Goal: Transaction & Acquisition: Subscribe to service/newsletter

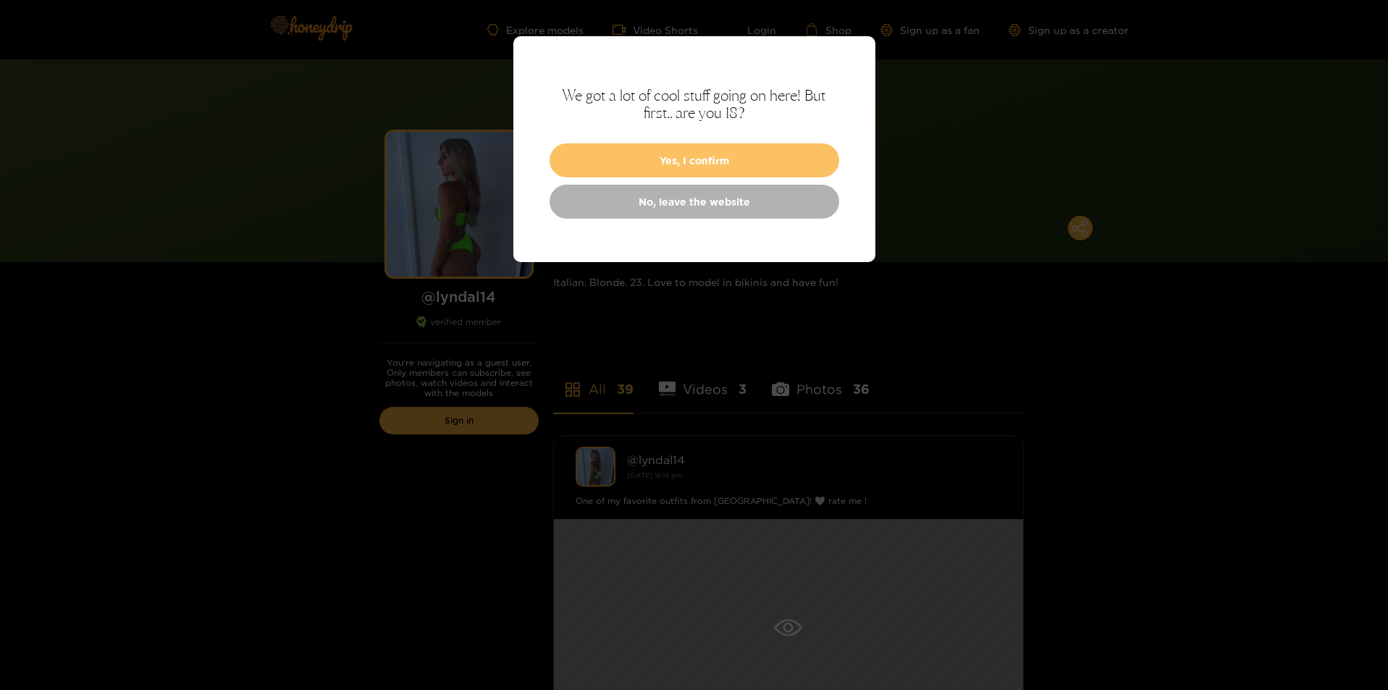
click at [700, 154] on button "Yes, I confirm" at bounding box center [695, 160] width 290 height 34
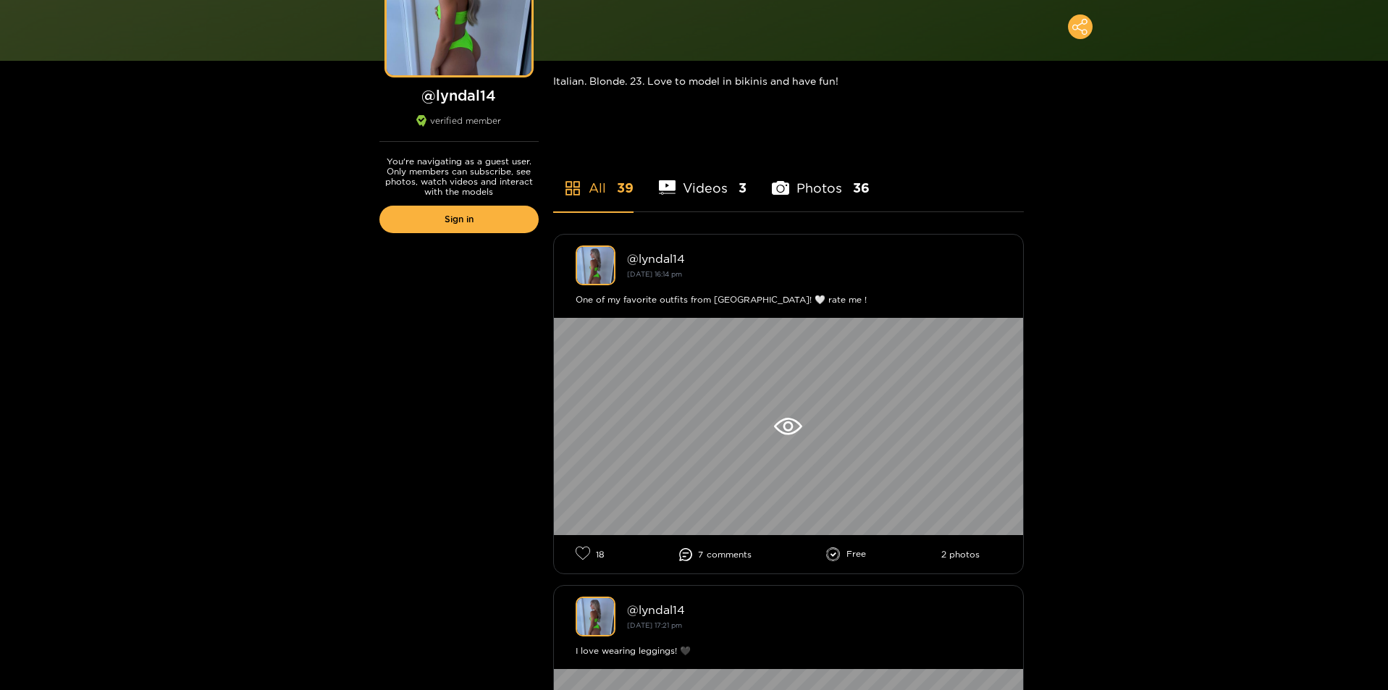
scroll to position [253, 0]
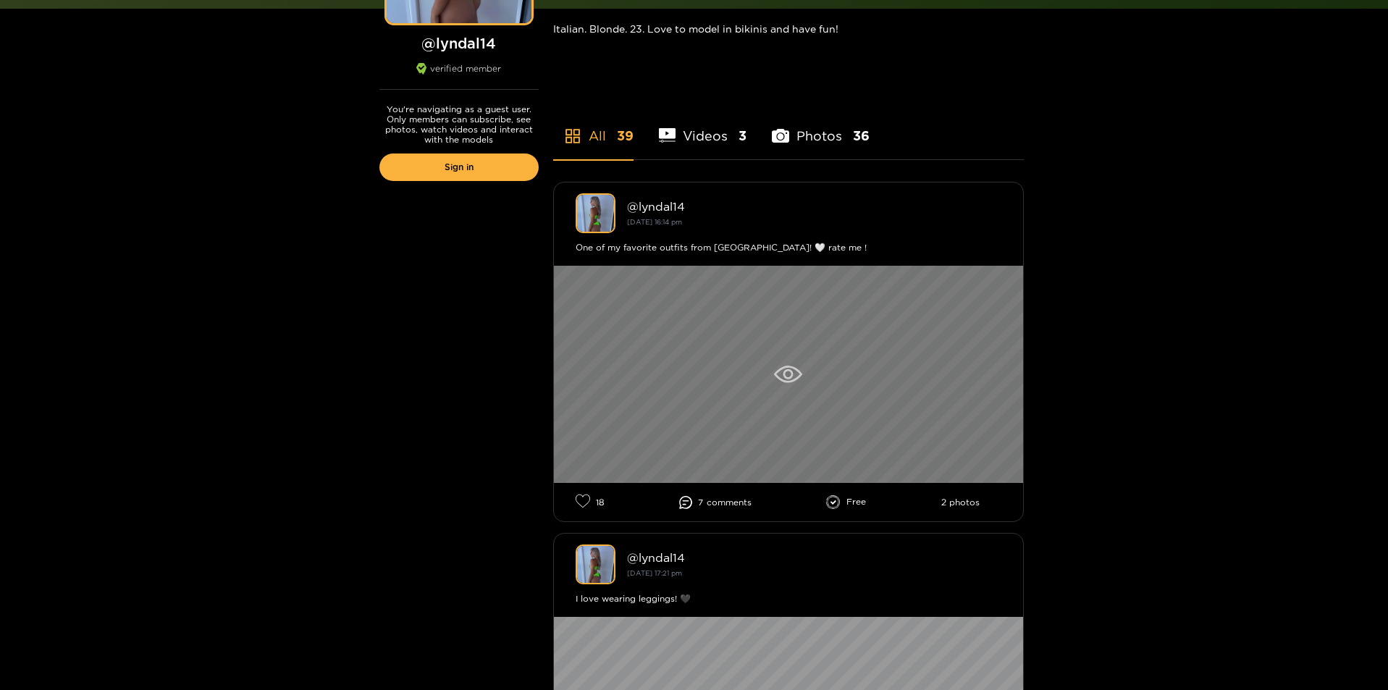
click at [799, 362] on div at bounding box center [788, 374] width 469 height 217
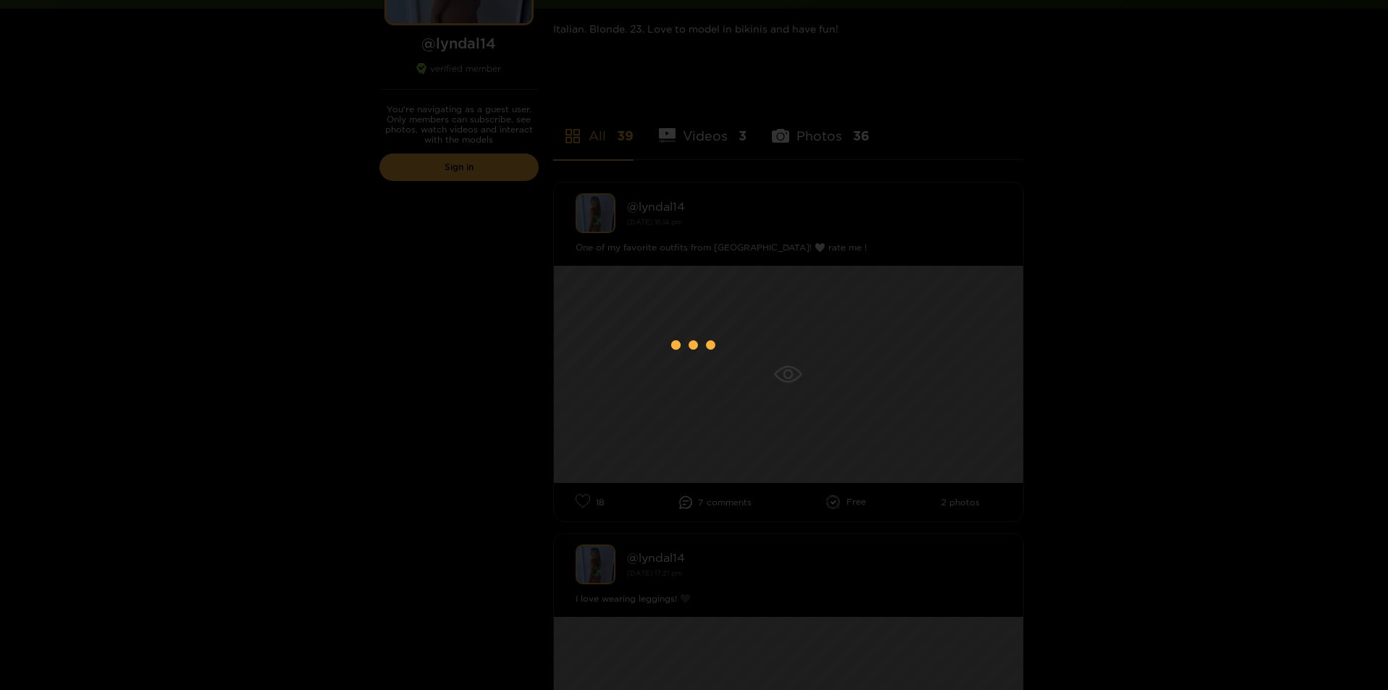
click at [150, 178] on div at bounding box center [694, 345] width 1388 height 690
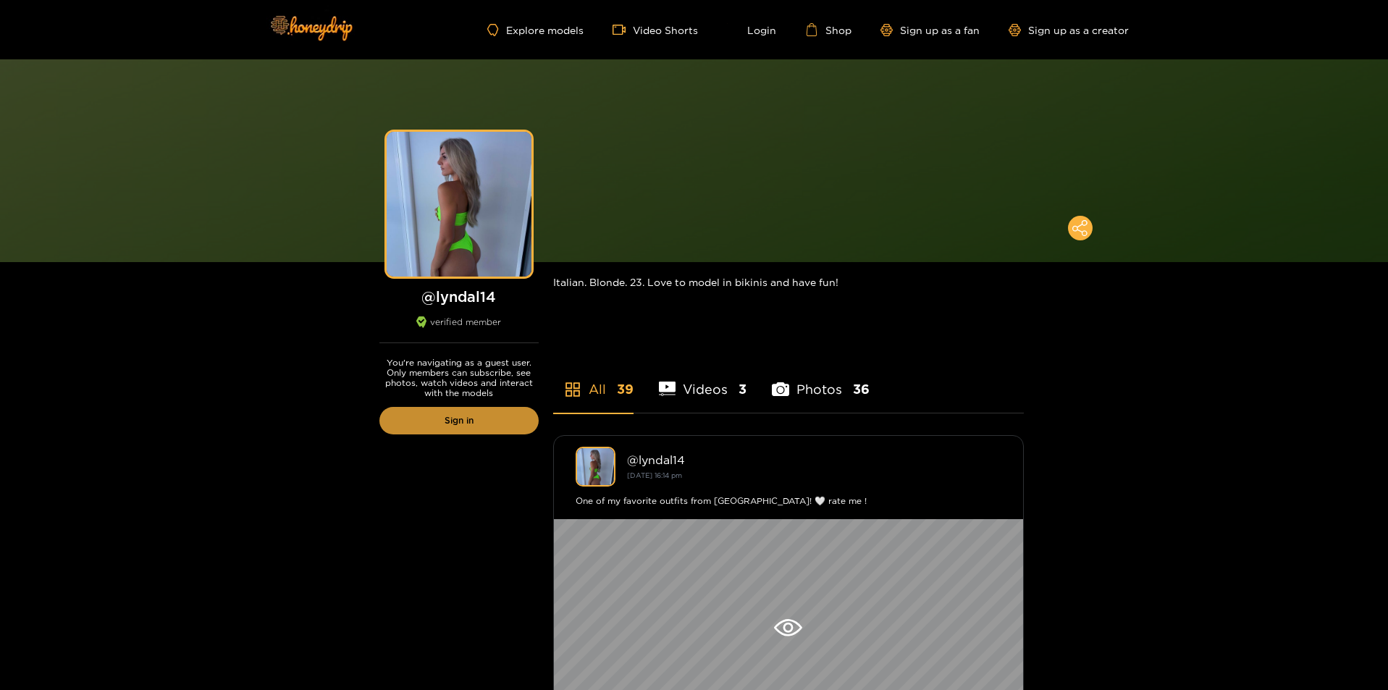
click at [457, 430] on link "Sign in" at bounding box center [459, 421] width 159 height 28
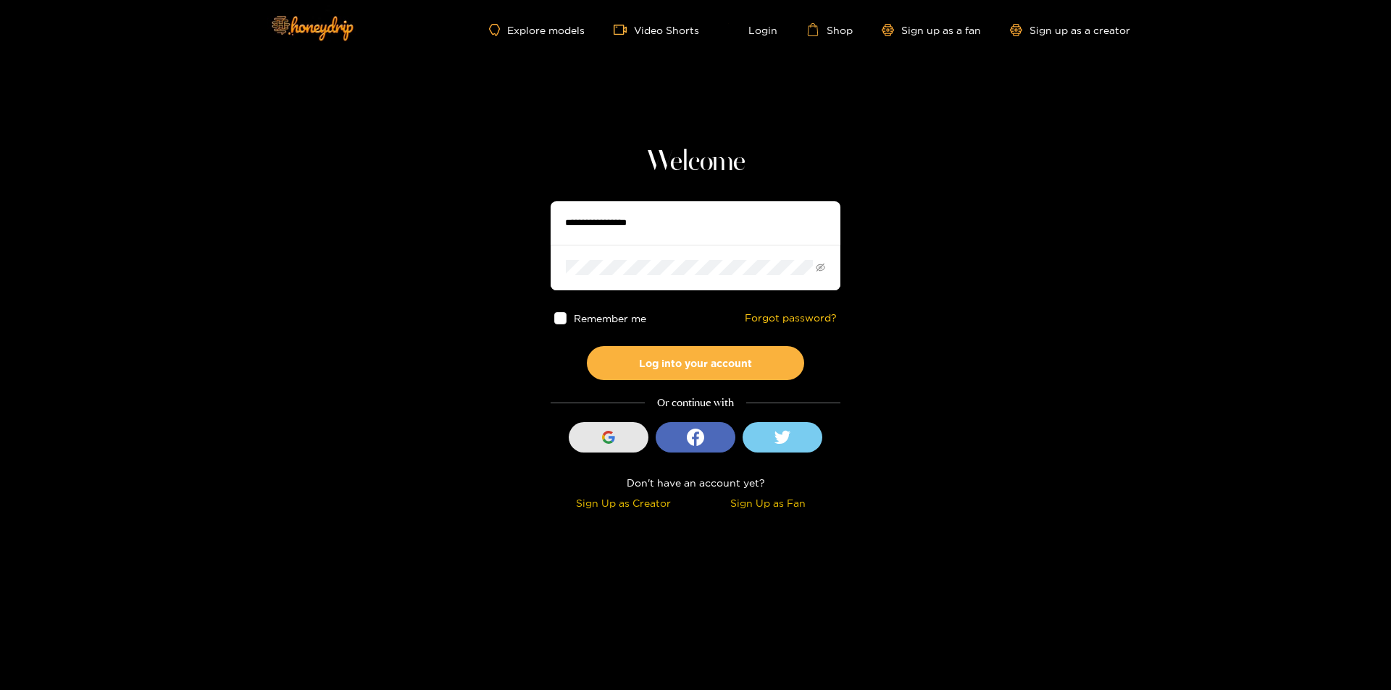
click at [600, 452] on button "Sign in with Google" at bounding box center [609, 437] width 80 height 30
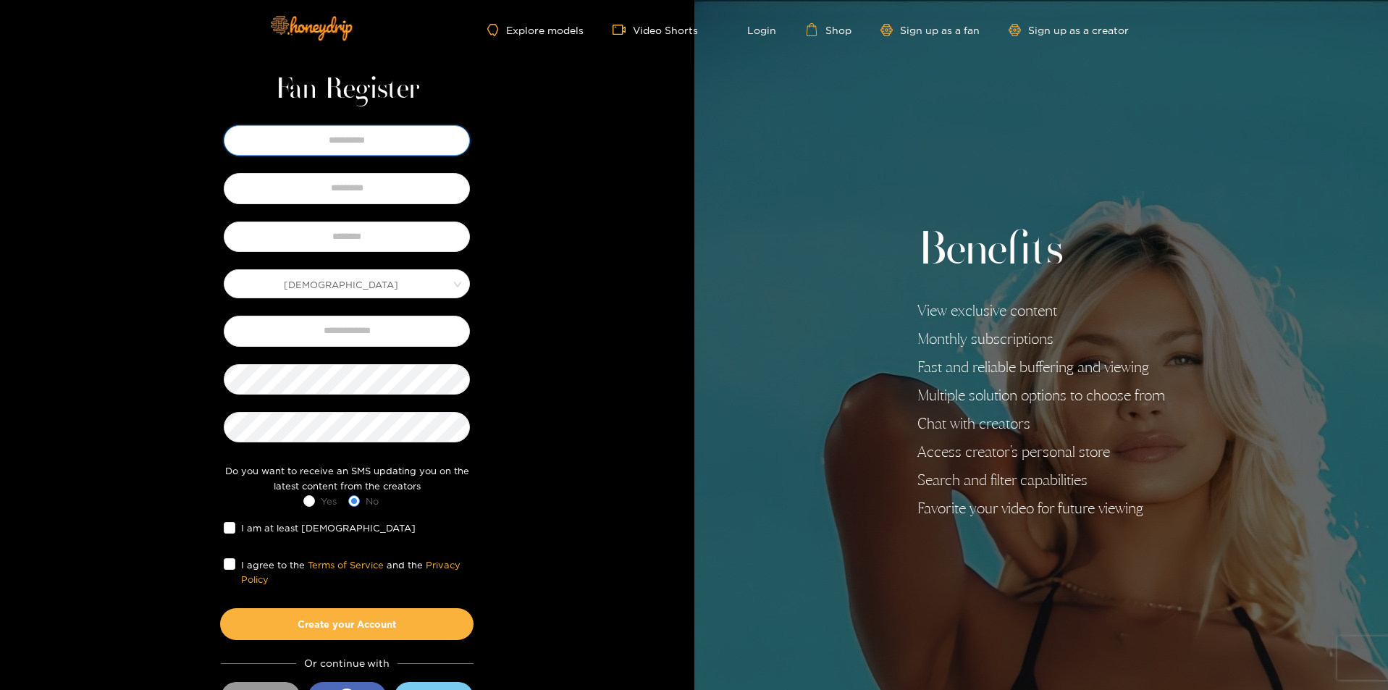
click at [403, 146] on input "text" at bounding box center [347, 140] width 246 height 30
type input "******"
click at [359, 186] on input "text" at bounding box center [347, 188] width 246 height 30
type input "*****"
click at [350, 247] on input "text" at bounding box center [347, 237] width 246 height 30
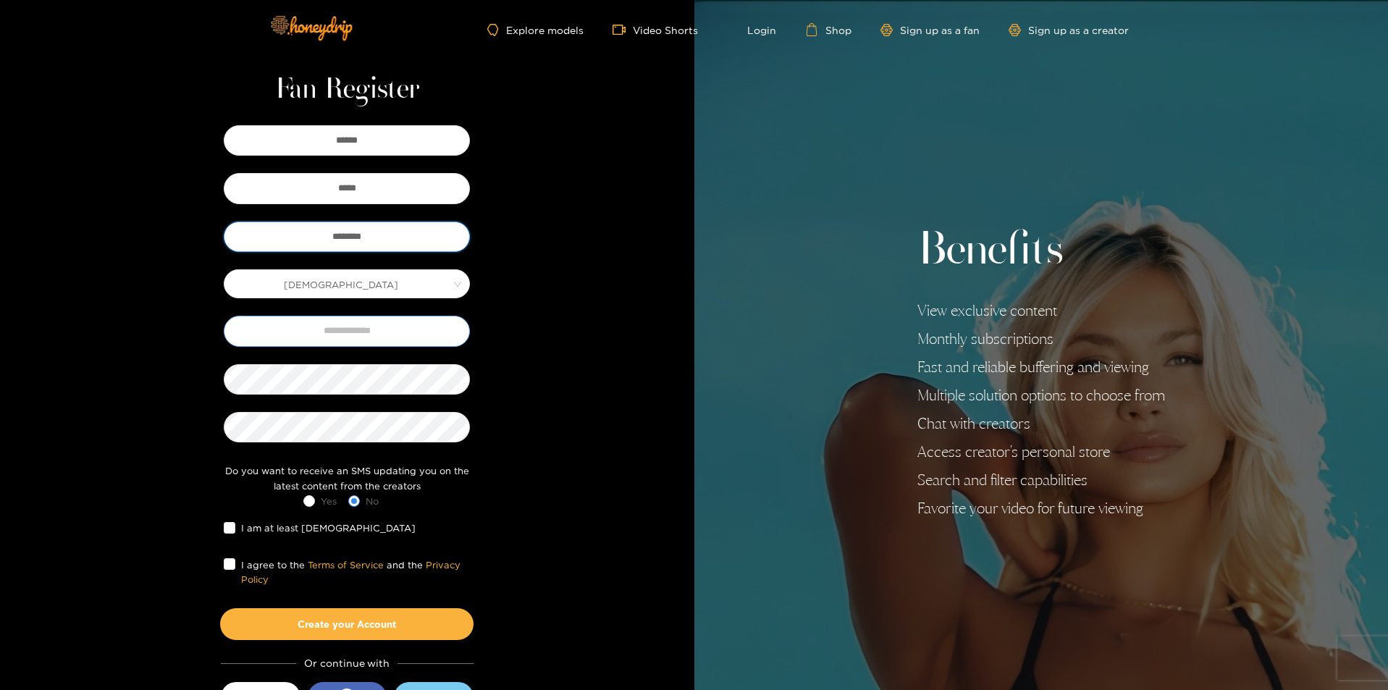
type input "********"
click at [306, 325] on input "text" at bounding box center [347, 331] width 246 height 30
drag, startPoint x: 140, startPoint y: 484, endPoint x: 138, endPoint y: 493, distance: 9.0
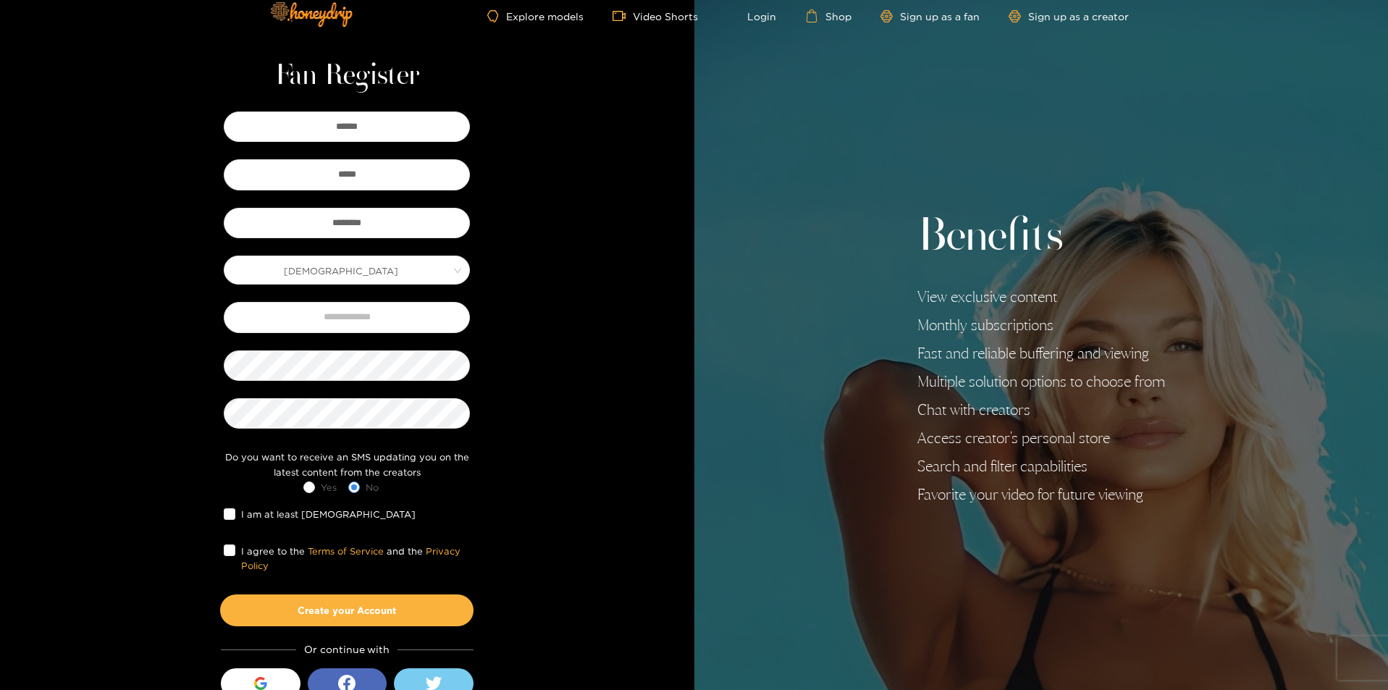
scroll to position [62, 0]
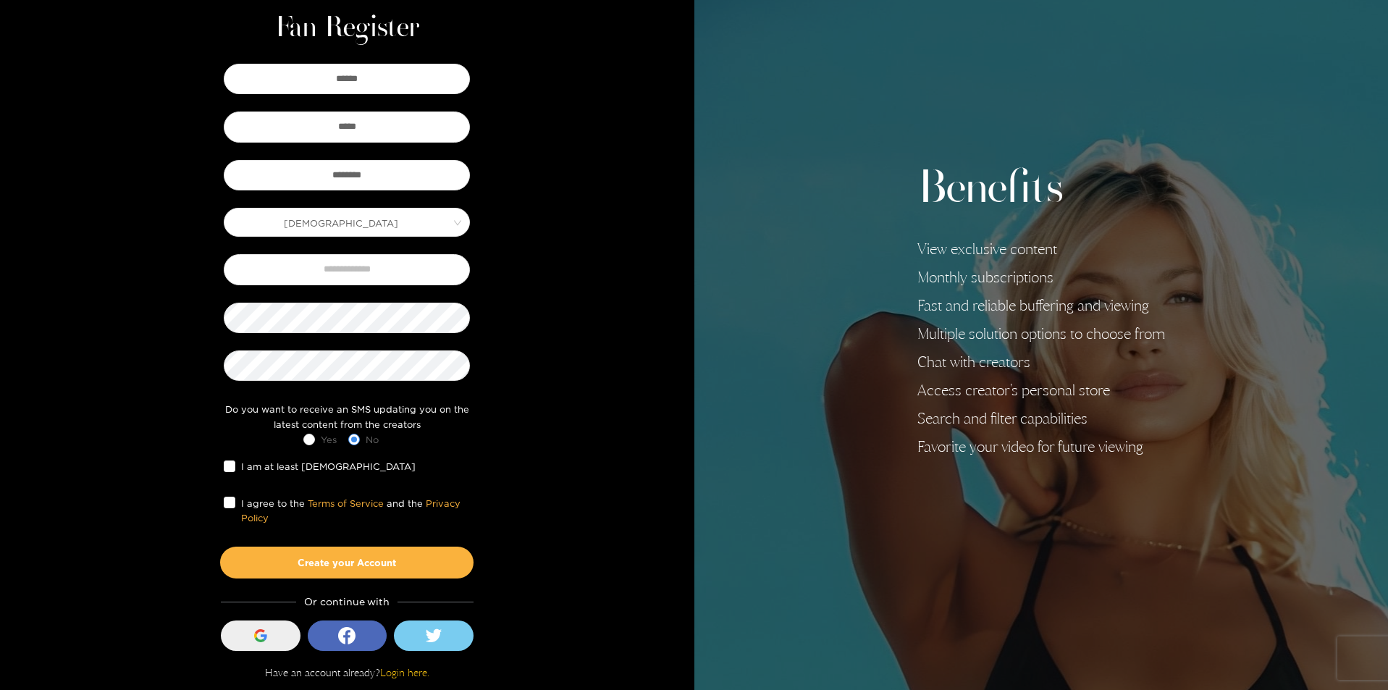
click at [251, 642] on div "button" at bounding box center [261, 636] width 28 height 28
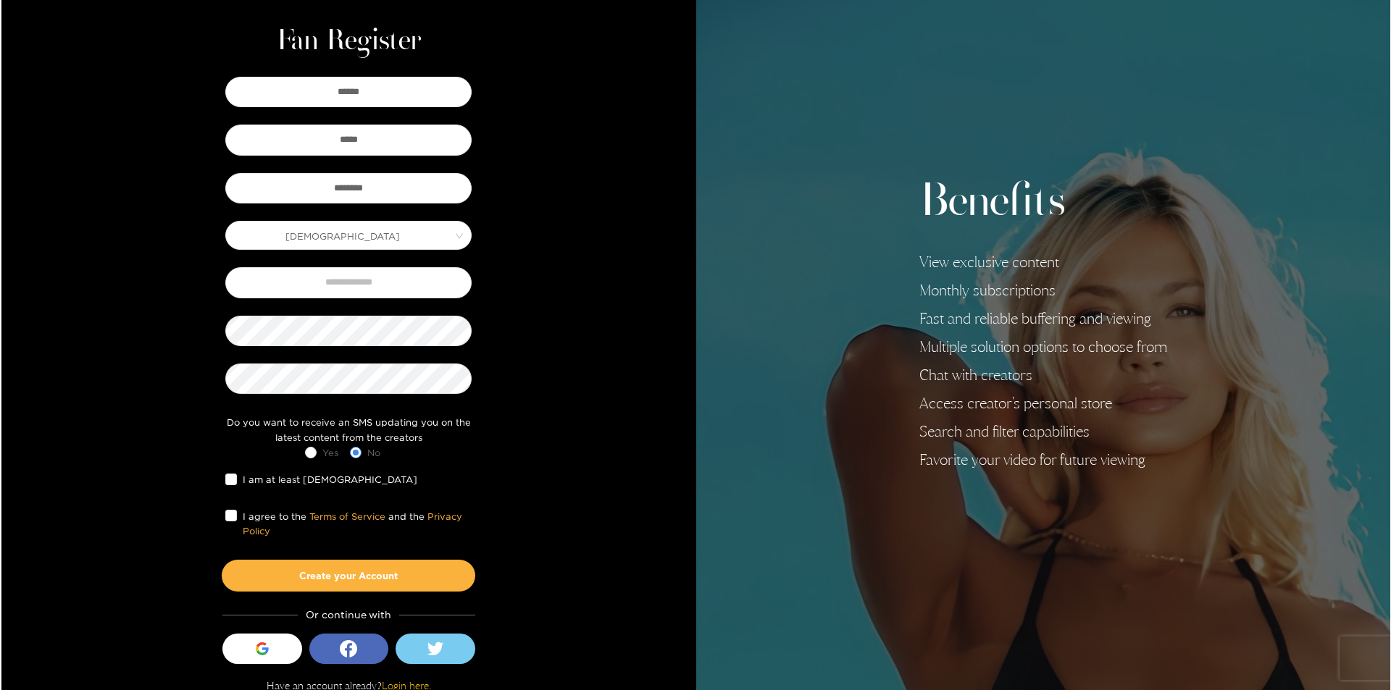
scroll to position [0, 0]
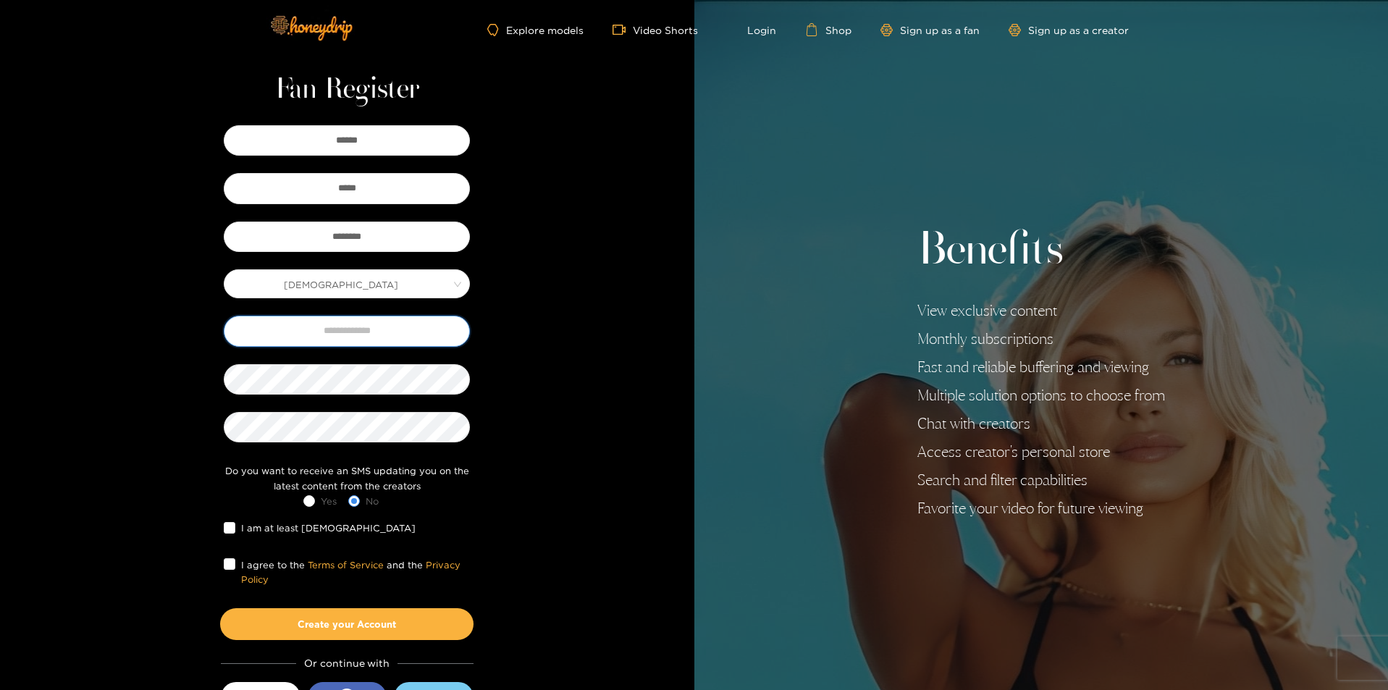
click at [410, 346] on input "text" at bounding box center [347, 331] width 246 height 30
click at [545, 306] on div "Fan Register ****** ***** ******** Male Do you want to receive an SMS updating …" at bounding box center [347, 376] width 695 height 752
click at [352, 27] on img at bounding box center [310, 27] width 101 height 61
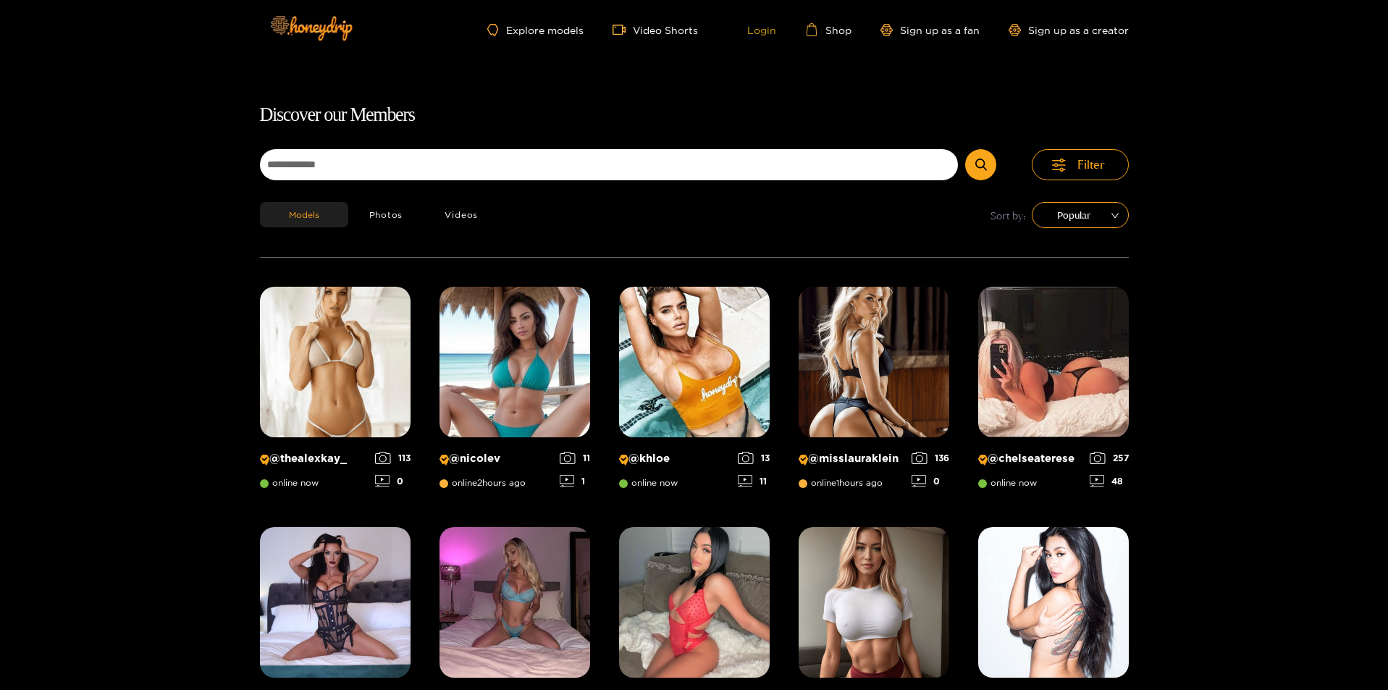
click at [775, 33] on link "Login" at bounding box center [751, 29] width 49 height 13
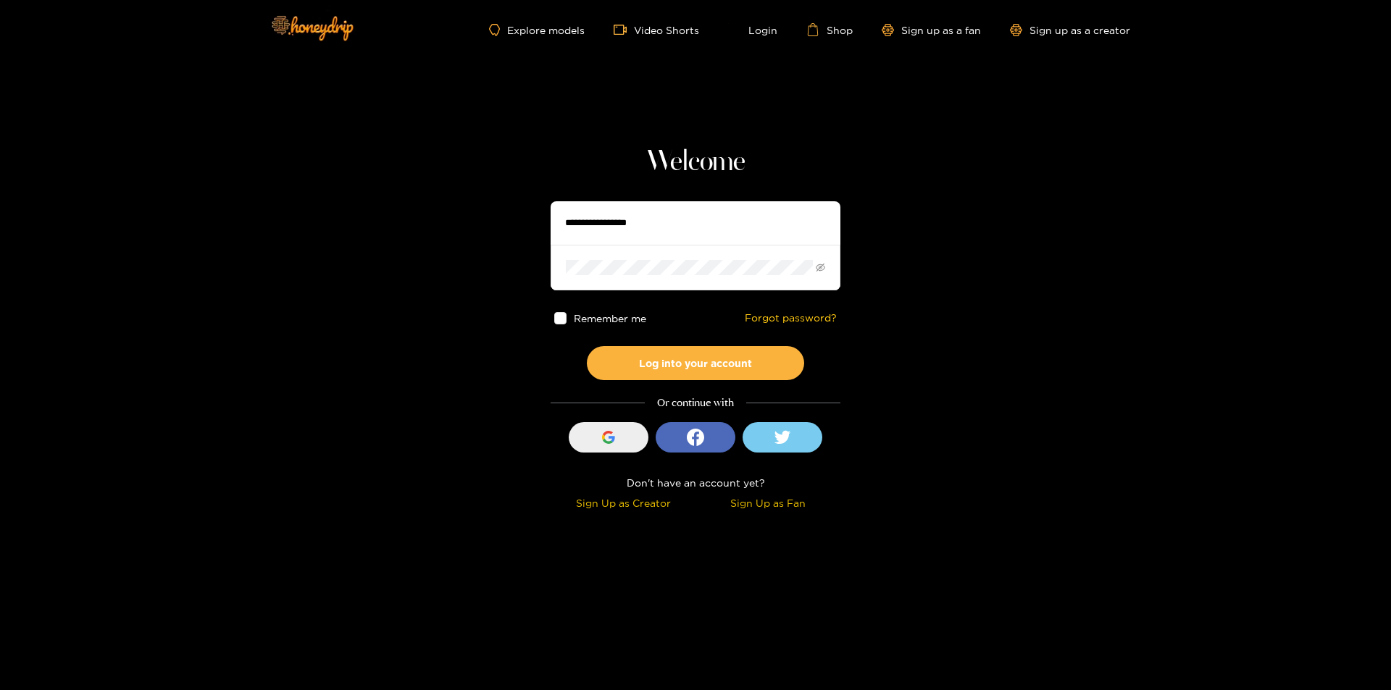
click at [624, 444] on button "Sign in with Google" at bounding box center [609, 437] width 80 height 30
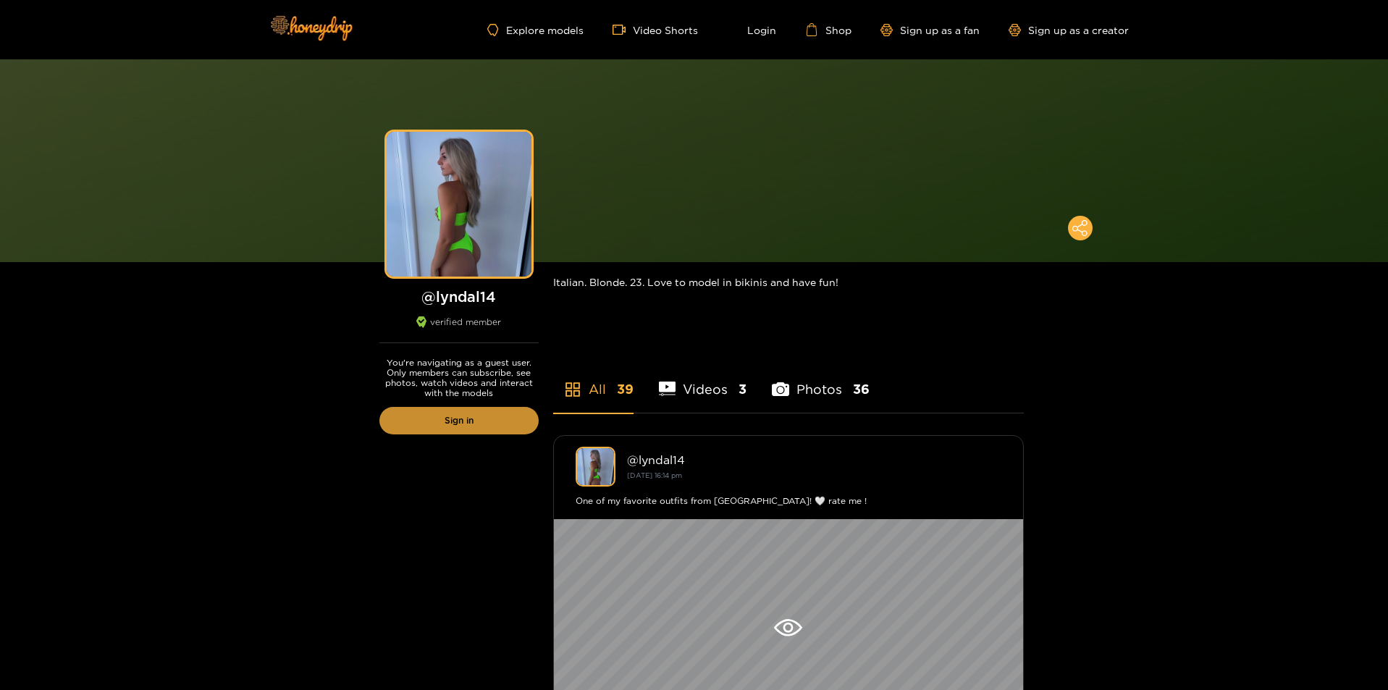
click at [468, 420] on link "Sign in" at bounding box center [459, 421] width 159 height 28
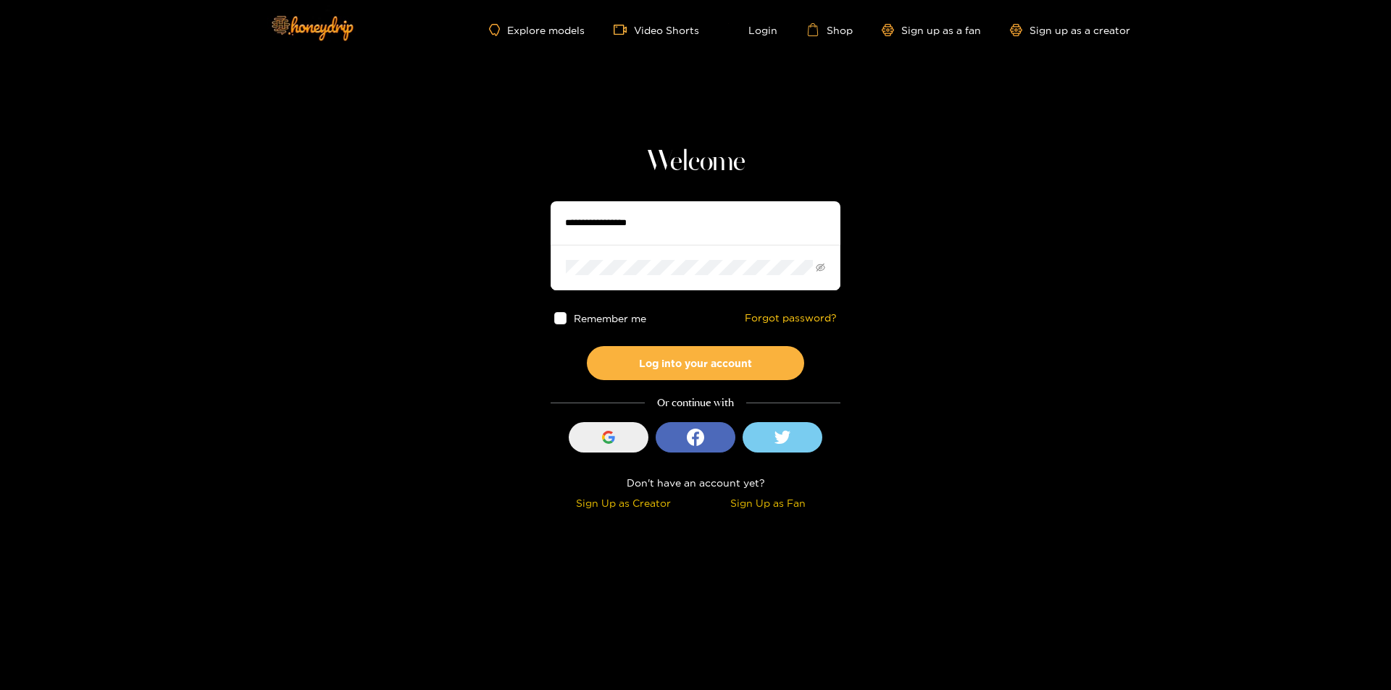
click at [634, 438] on button "Sign in with Google" at bounding box center [609, 437] width 80 height 30
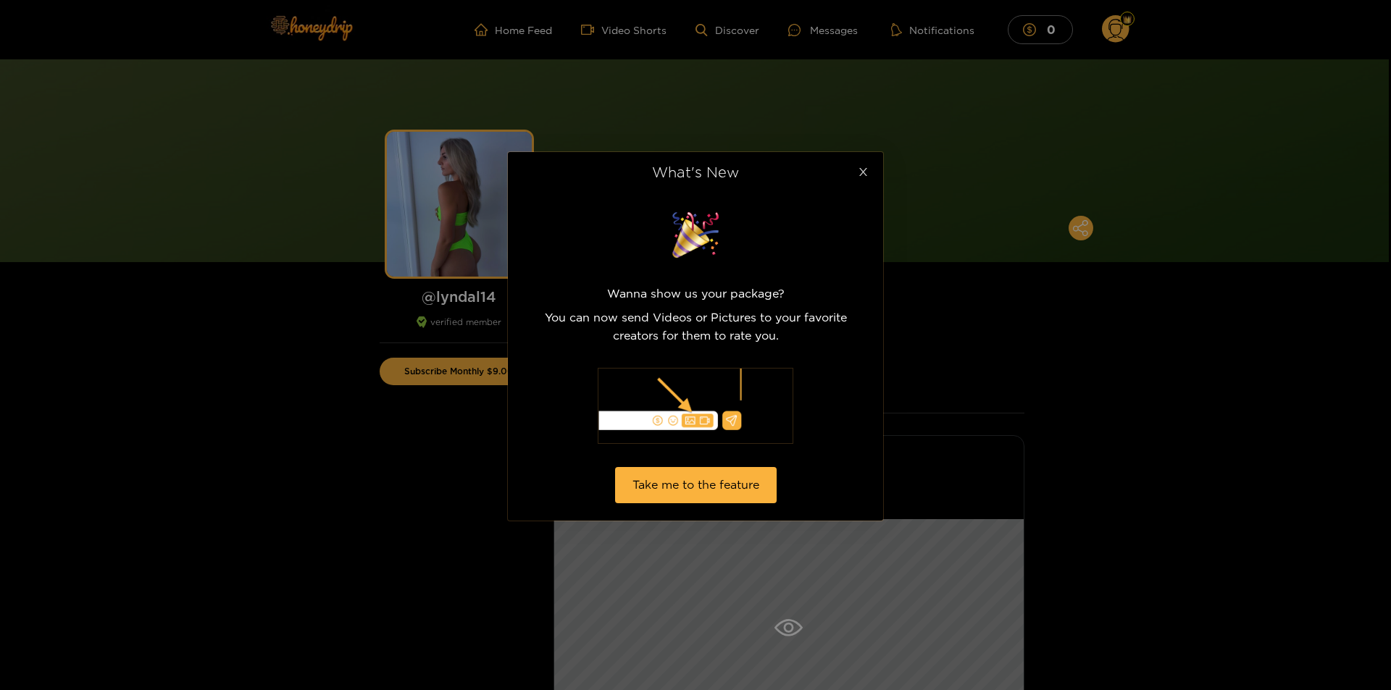
click at [863, 169] on icon "close" at bounding box center [863, 172] width 11 height 11
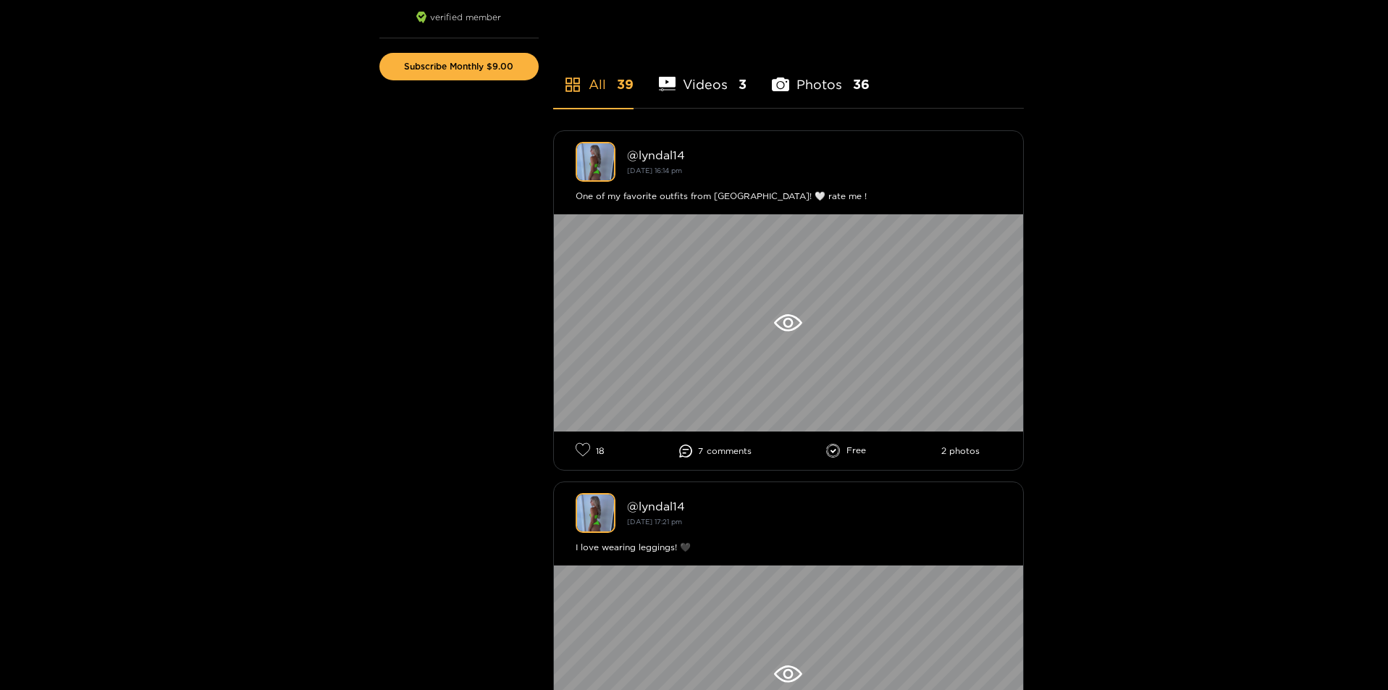
scroll to position [394, 0]
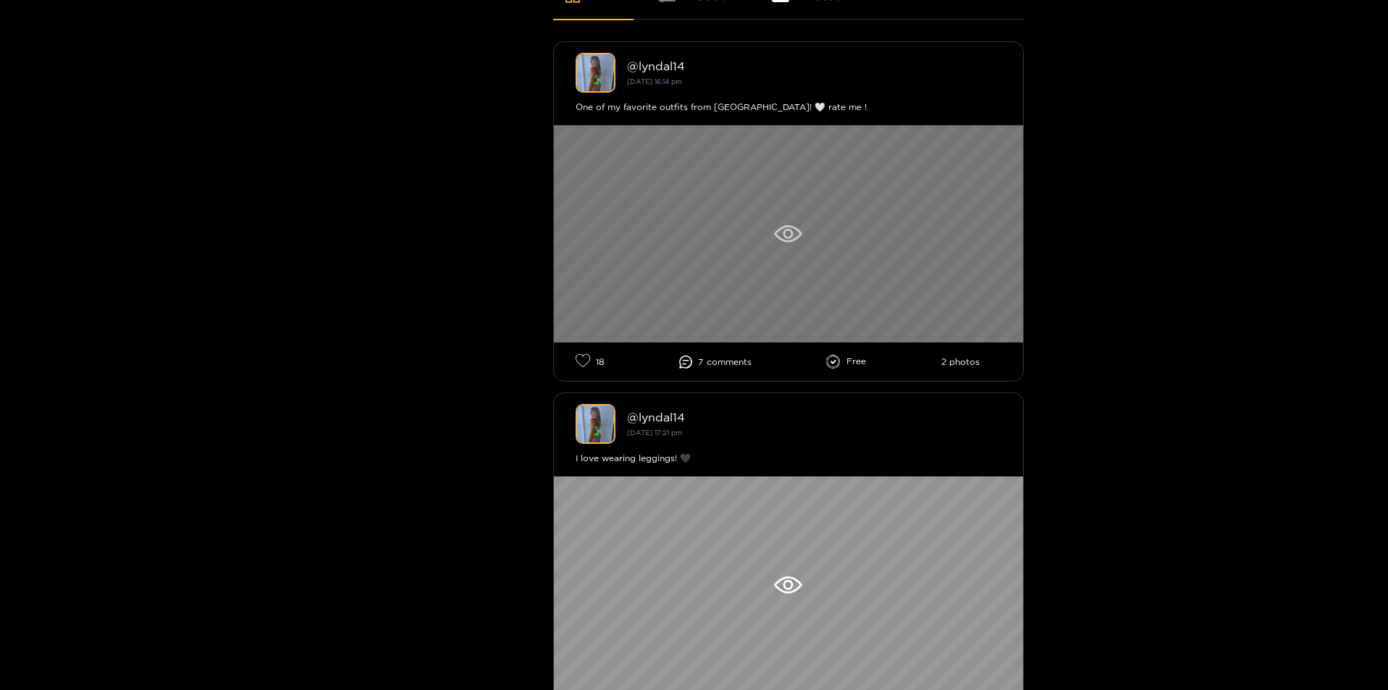
click at [801, 210] on div at bounding box center [788, 233] width 469 height 217
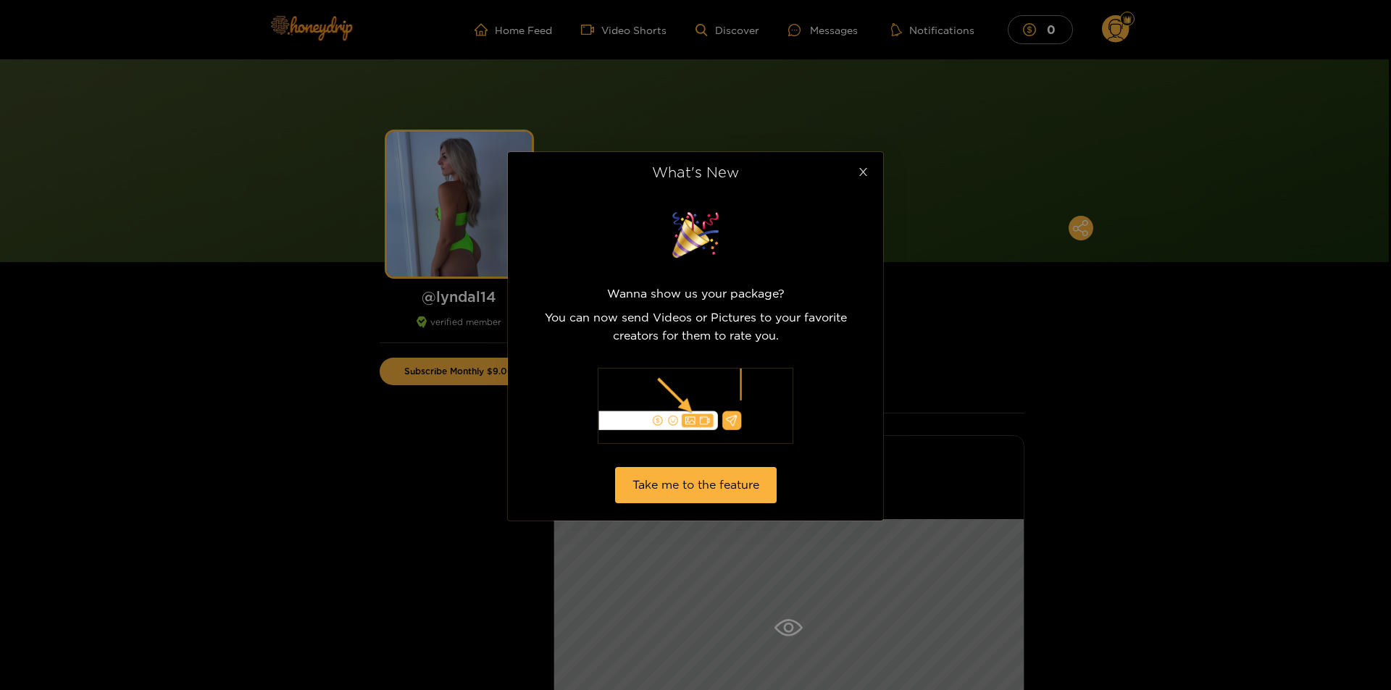
click at [857, 166] on span "Close" at bounding box center [862, 172] width 41 height 41
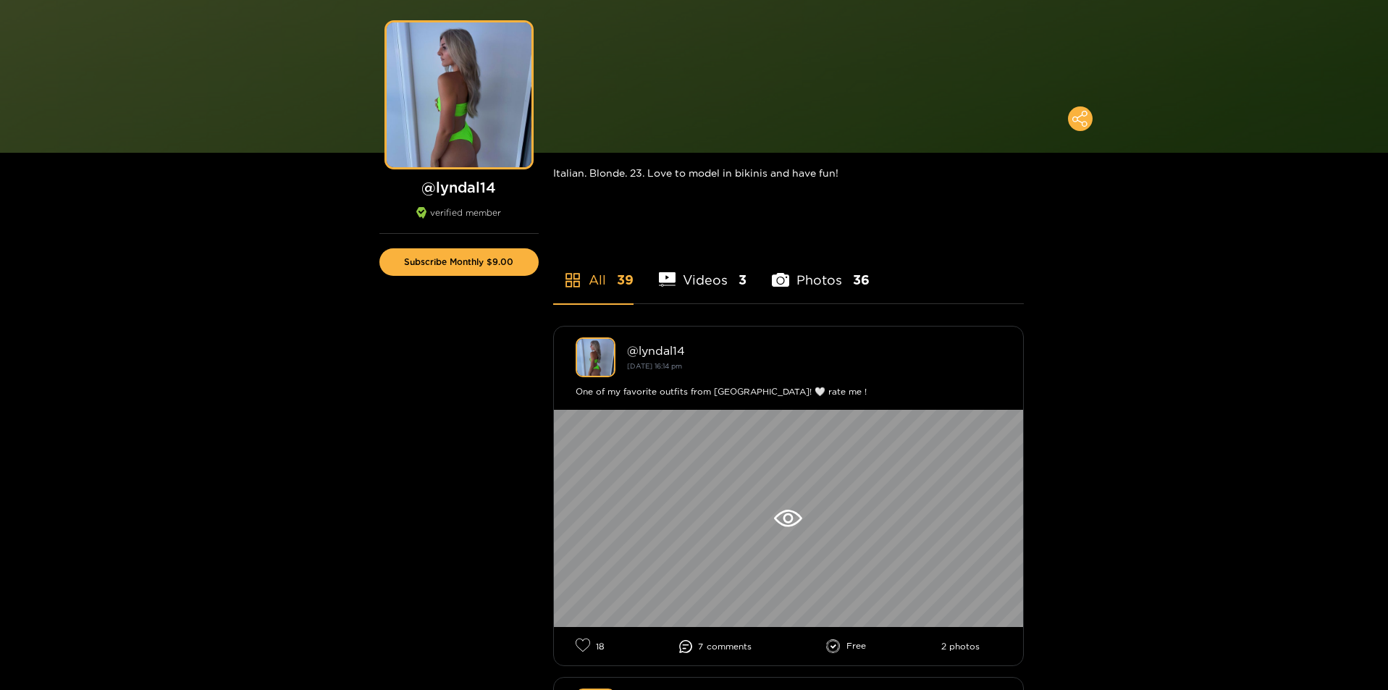
scroll to position [118, 0]
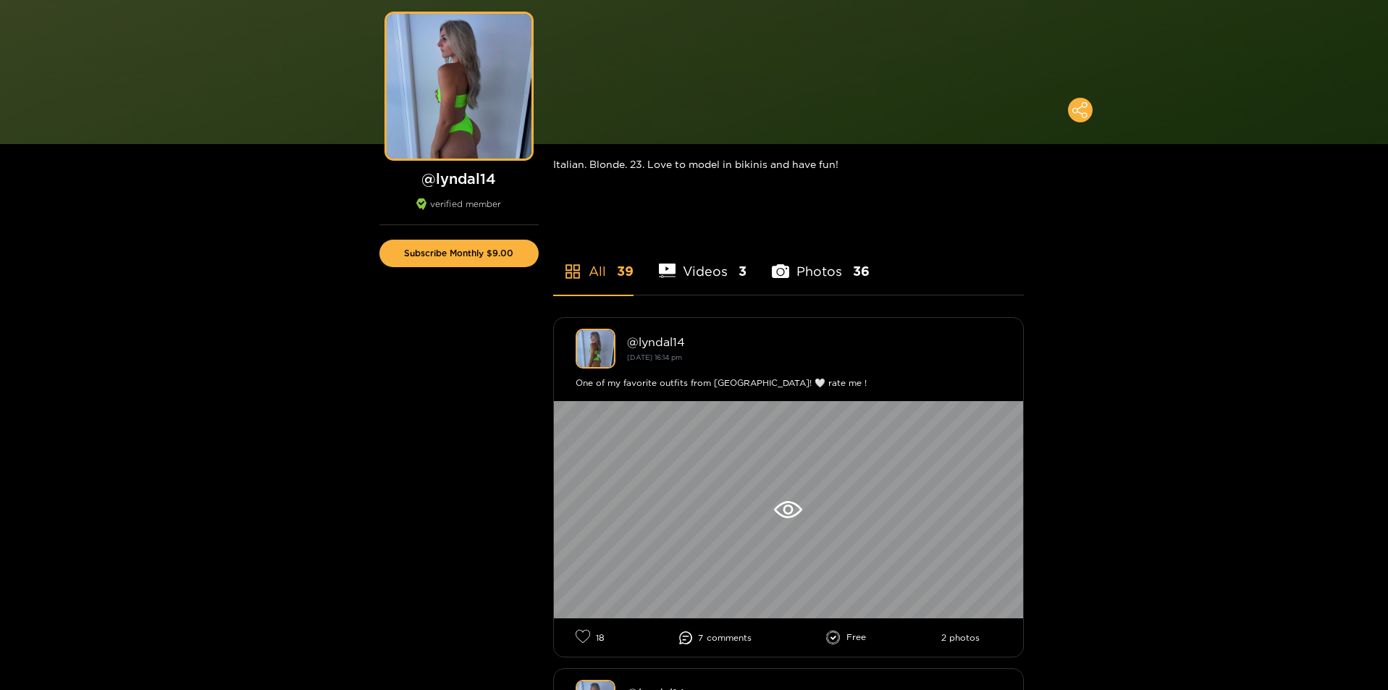
click at [724, 270] on li "Videos 3" at bounding box center [703, 262] width 88 height 65
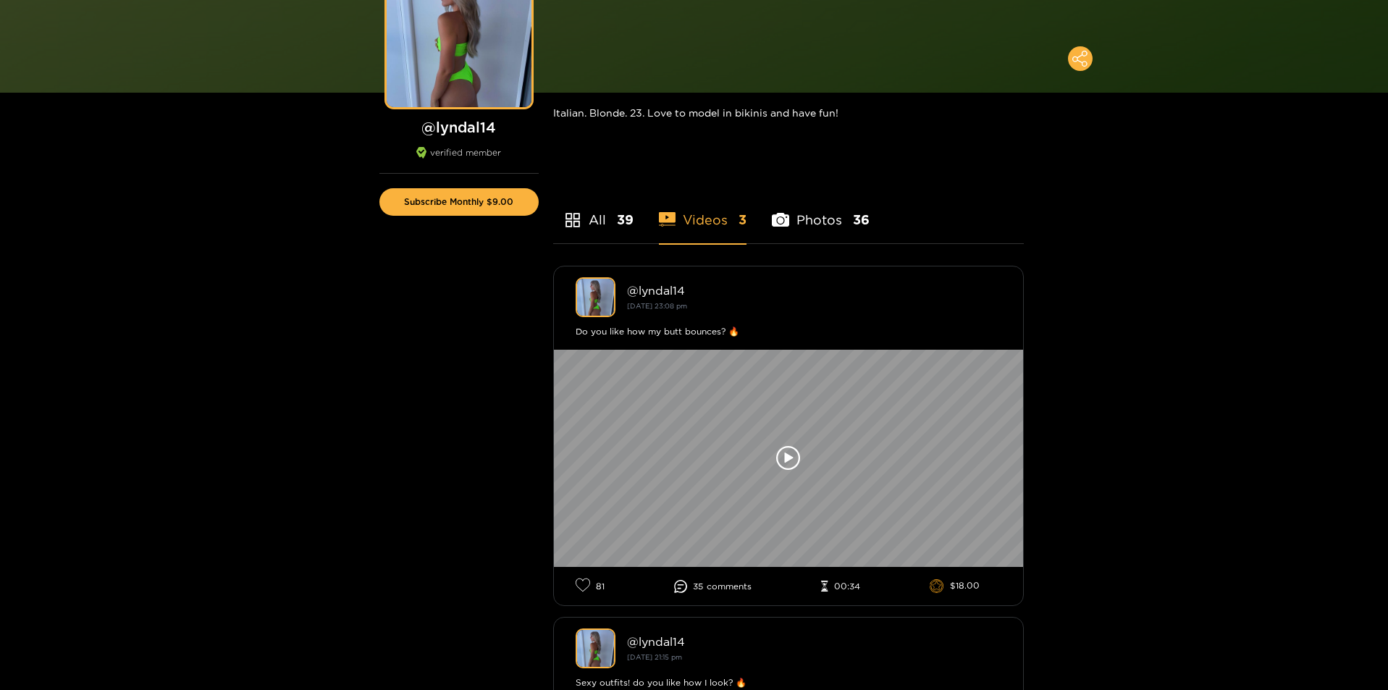
scroll to position [239, 0]
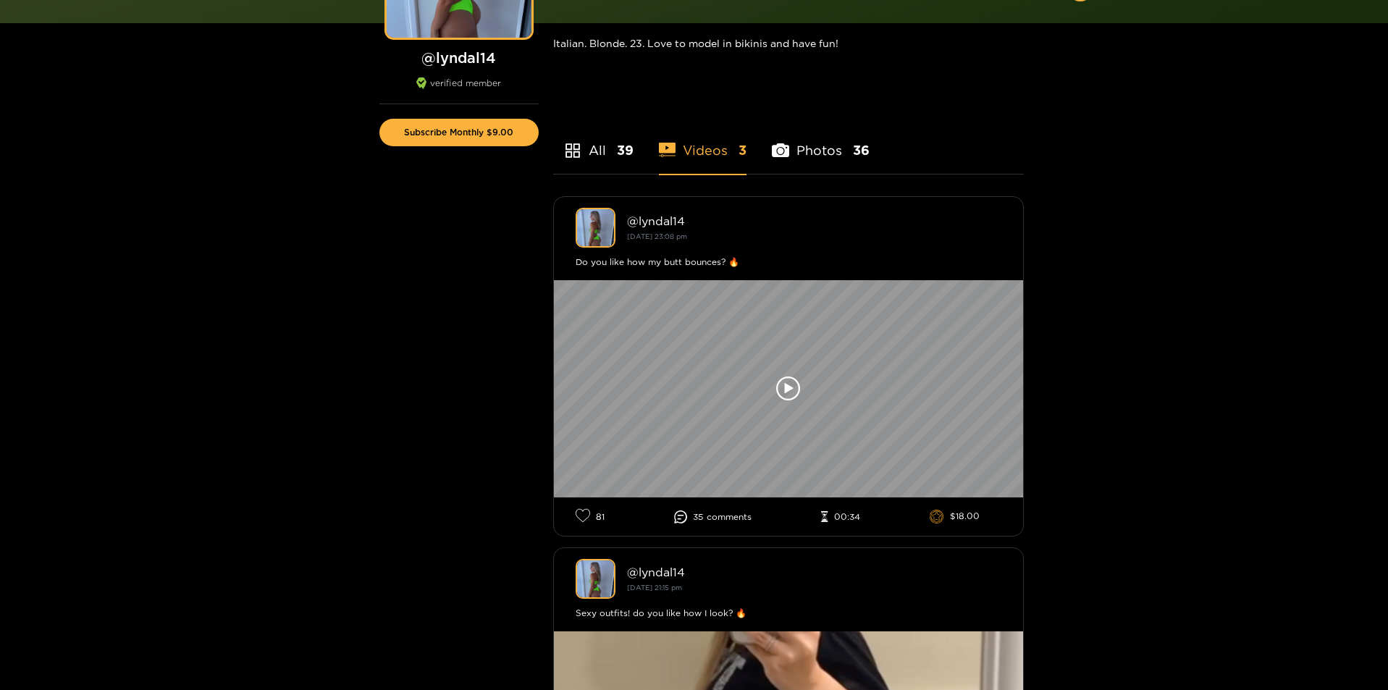
drag, startPoint x: 322, startPoint y: 352, endPoint x: 335, endPoint y: 456, distance: 105.2
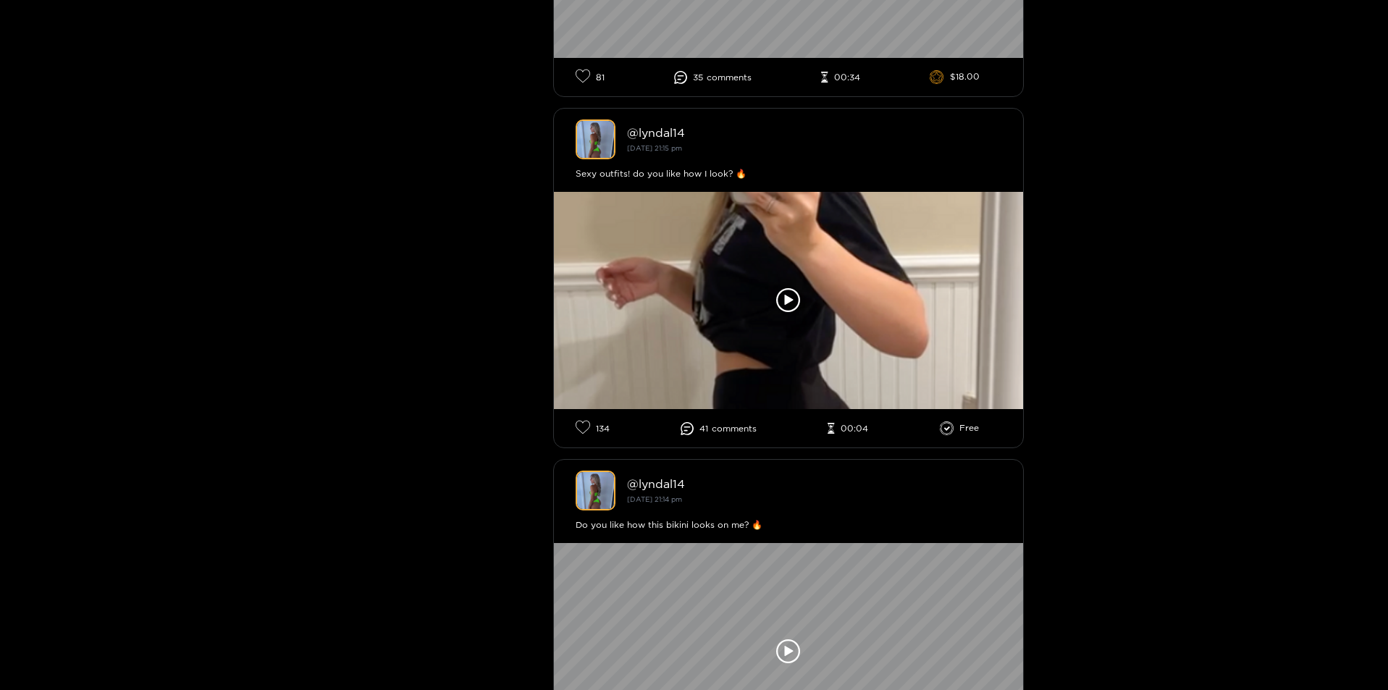
scroll to position [766, 0]
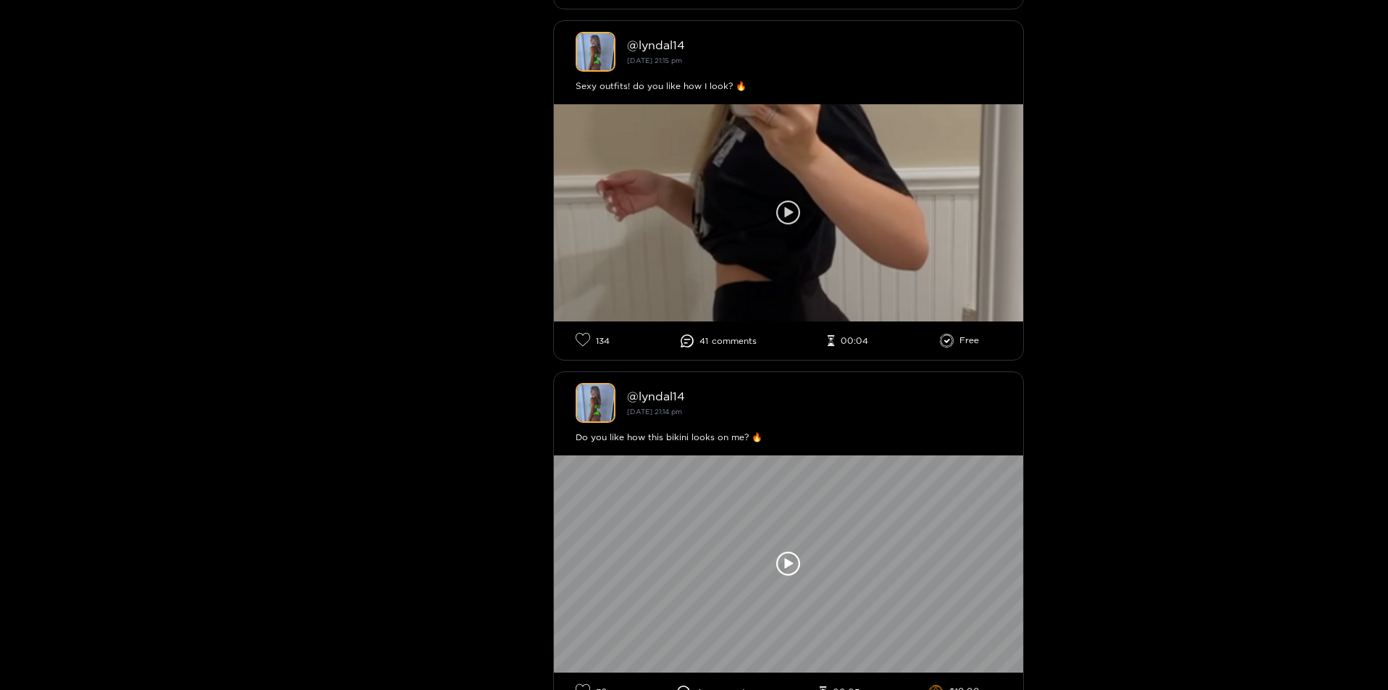
click at [782, 220] on icon at bounding box center [788, 213] width 25 height 25
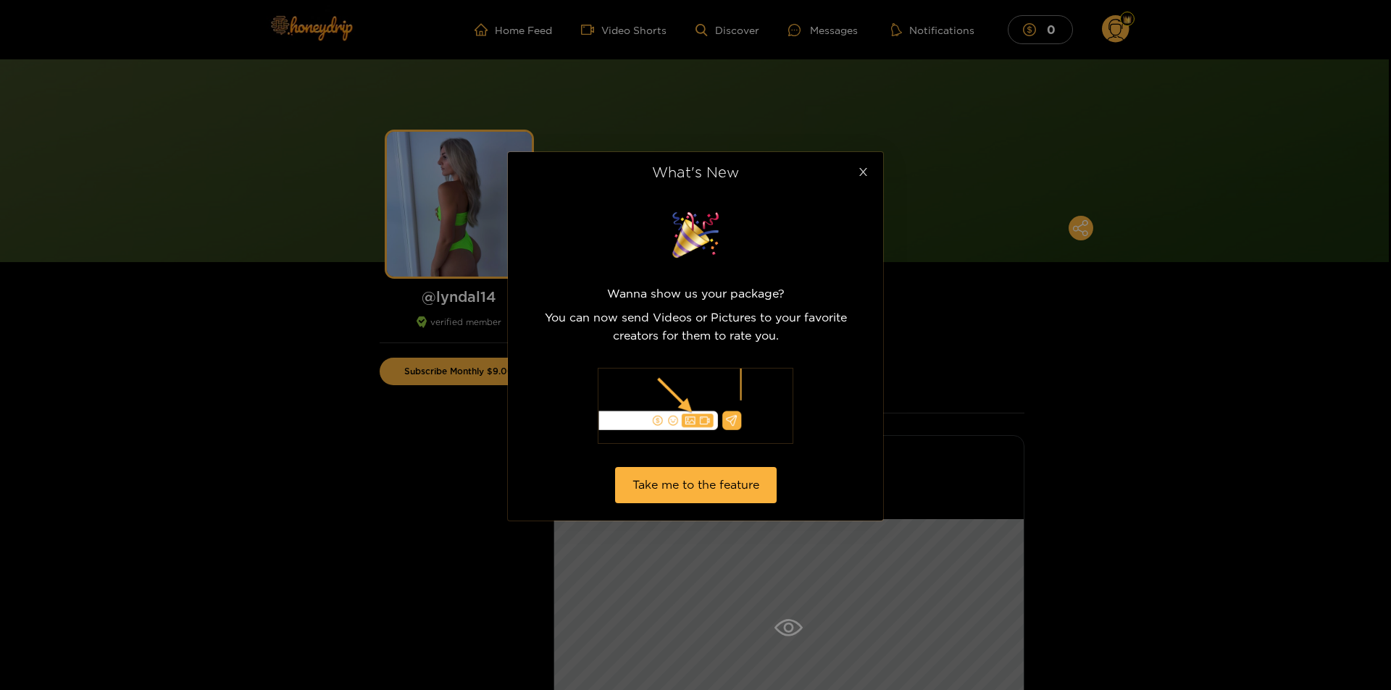
click at [858, 176] on icon "close" at bounding box center [863, 172] width 11 height 11
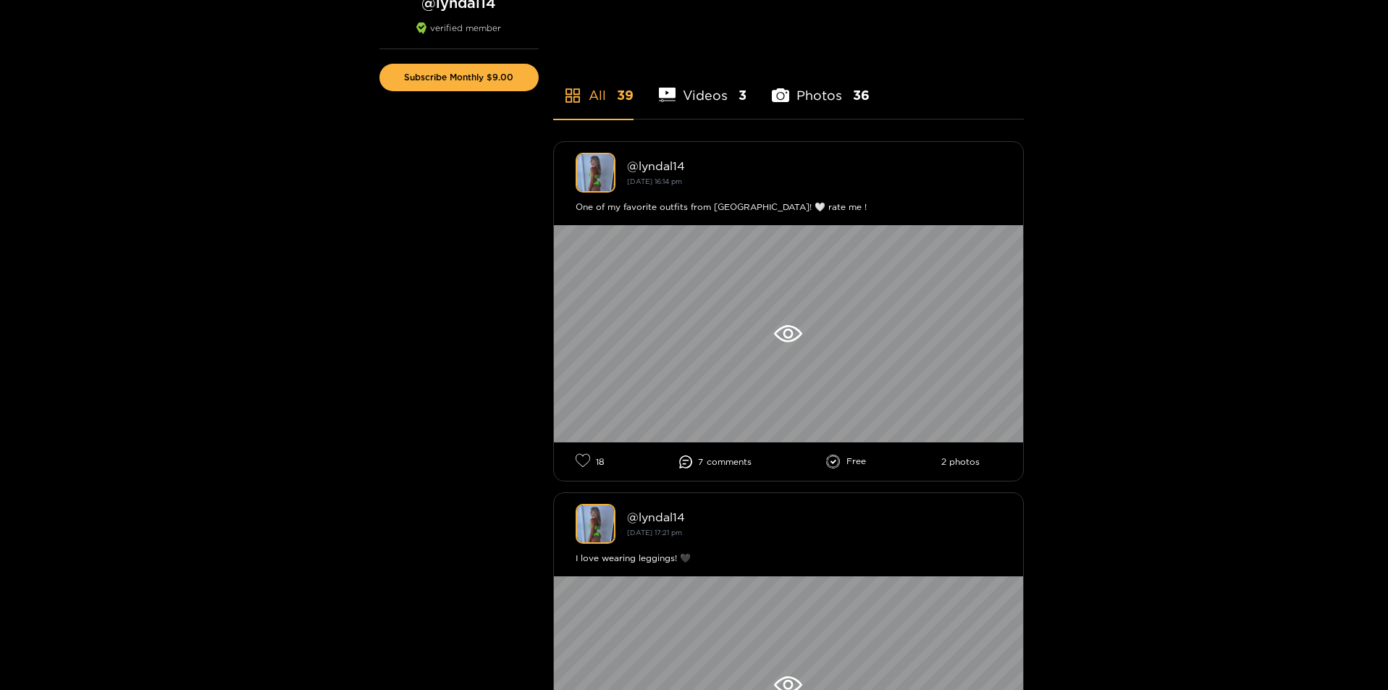
scroll to position [175, 0]
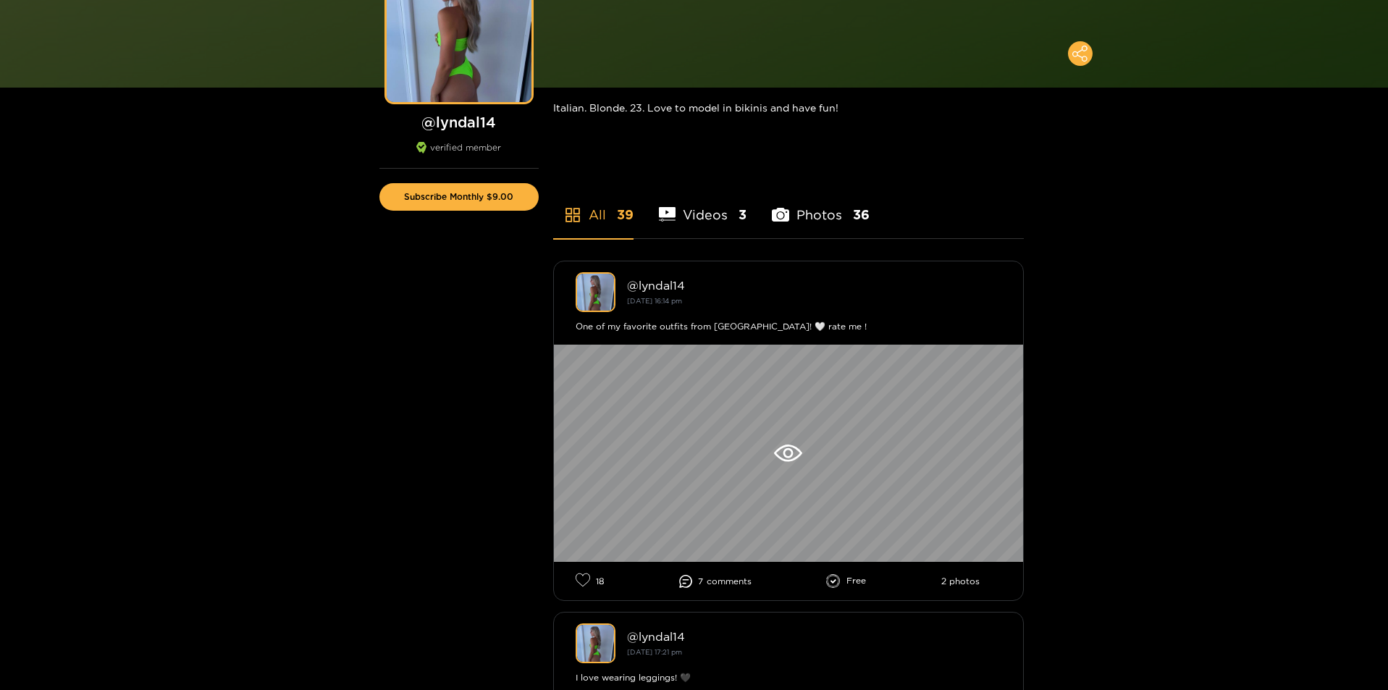
click at [728, 207] on li "Videos 3" at bounding box center [703, 205] width 88 height 65
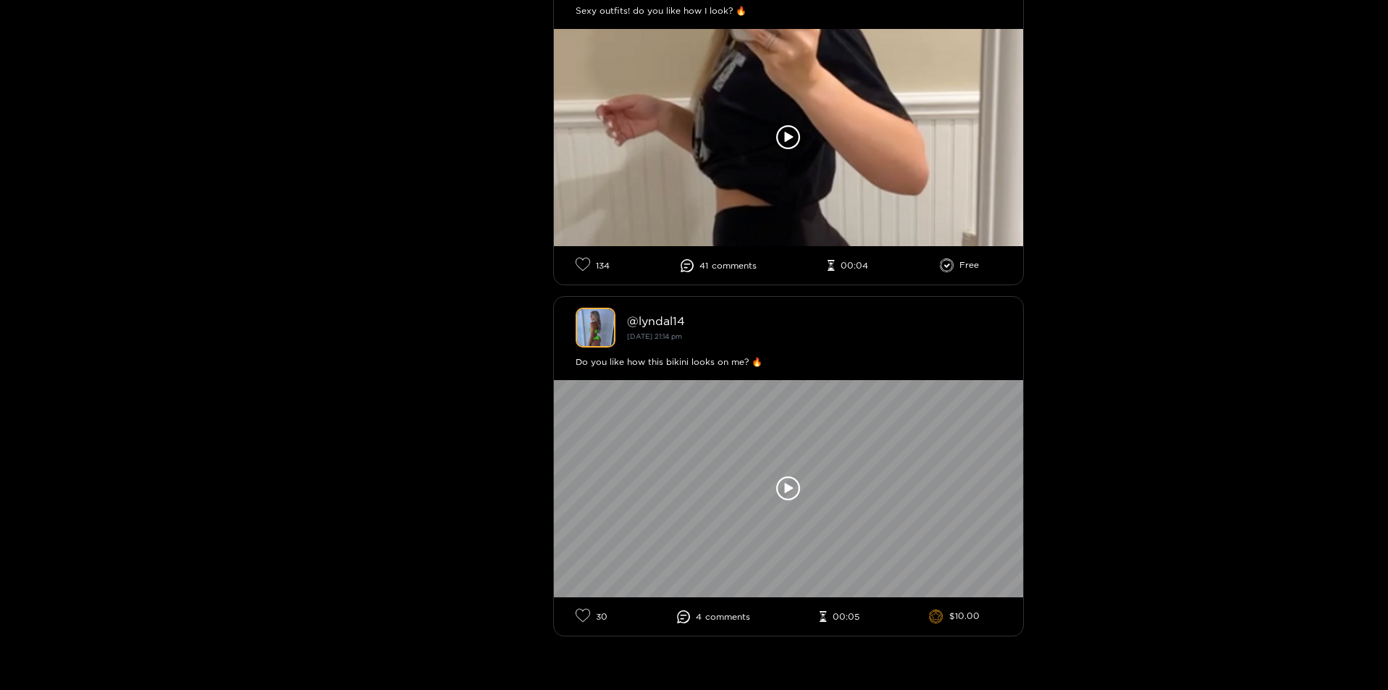
scroll to position [832, 0]
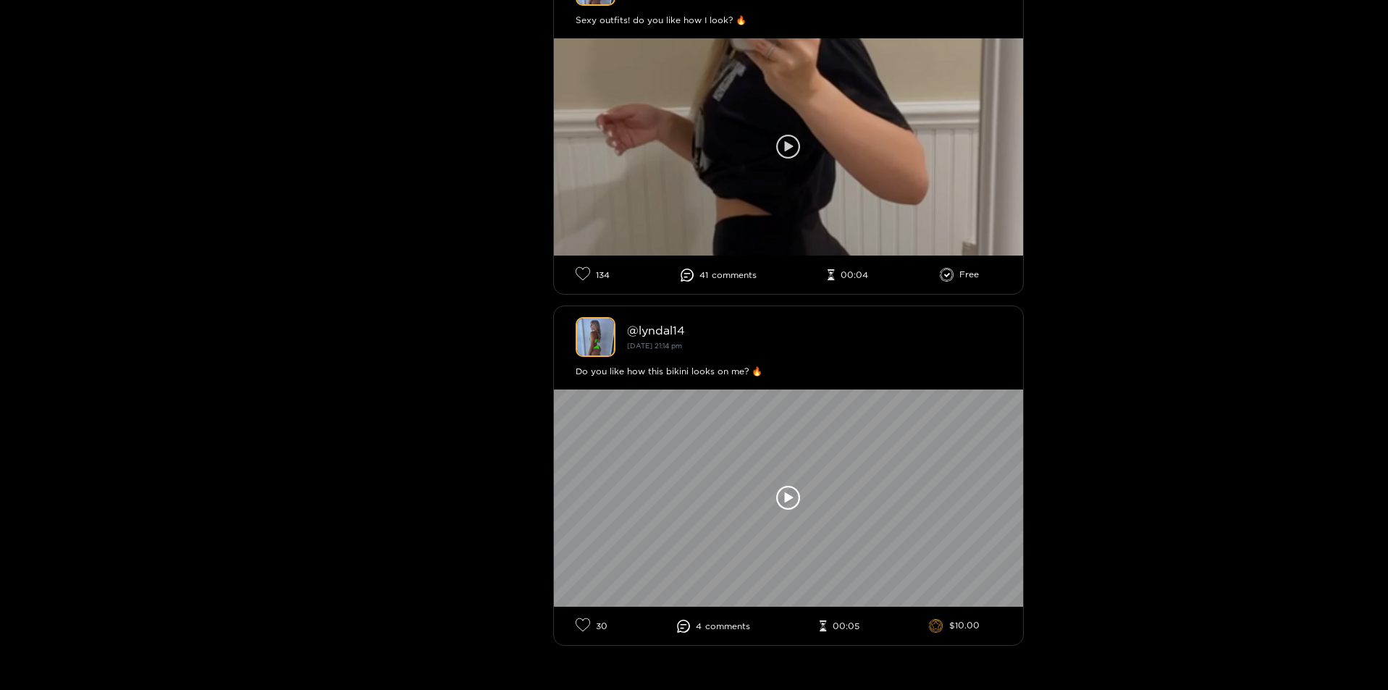
click at [809, 179] on div at bounding box center [788, 146] width 469 height 217
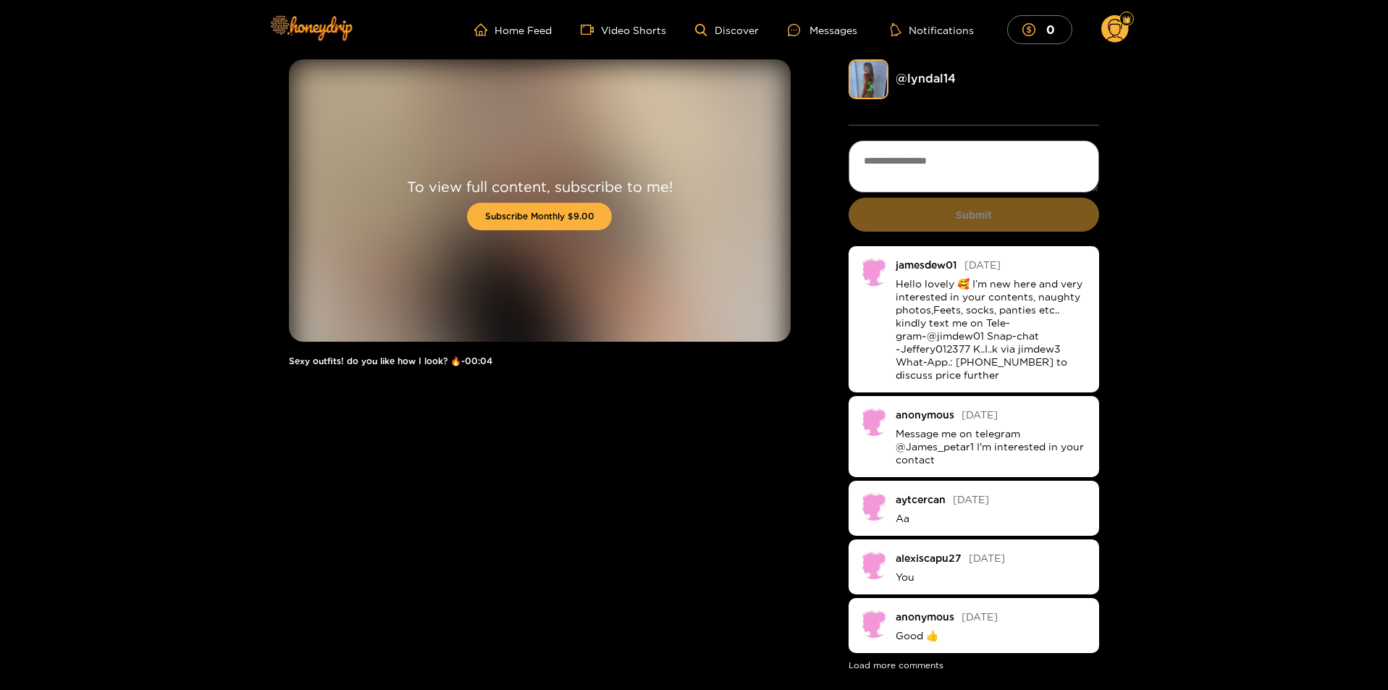
click at [914, 175] on textarea at bounding box center [974, 167] width 251 height 52
click at [932, 84] on link "@ lyndal14" at bounding box center [926, 78] width 60 height 13
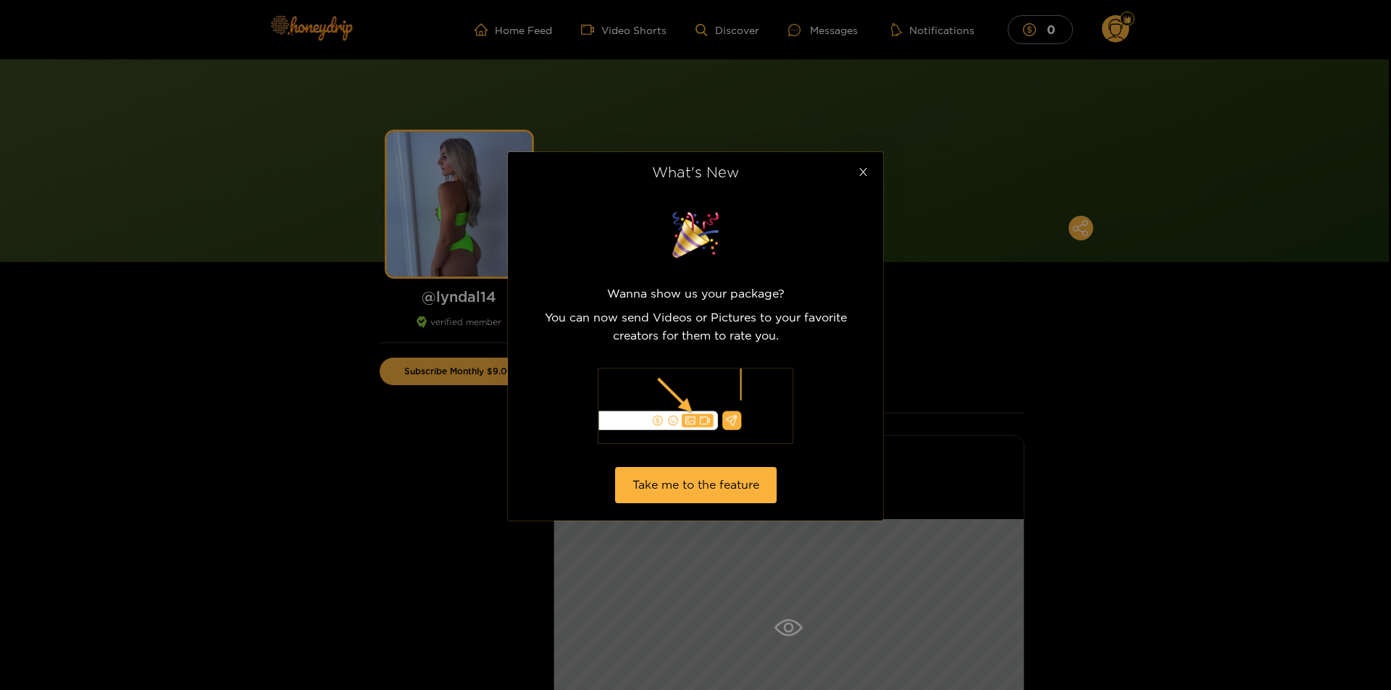
click at [868, 178] on span "Close" at bounding box center [862, 172] width 41 height 41
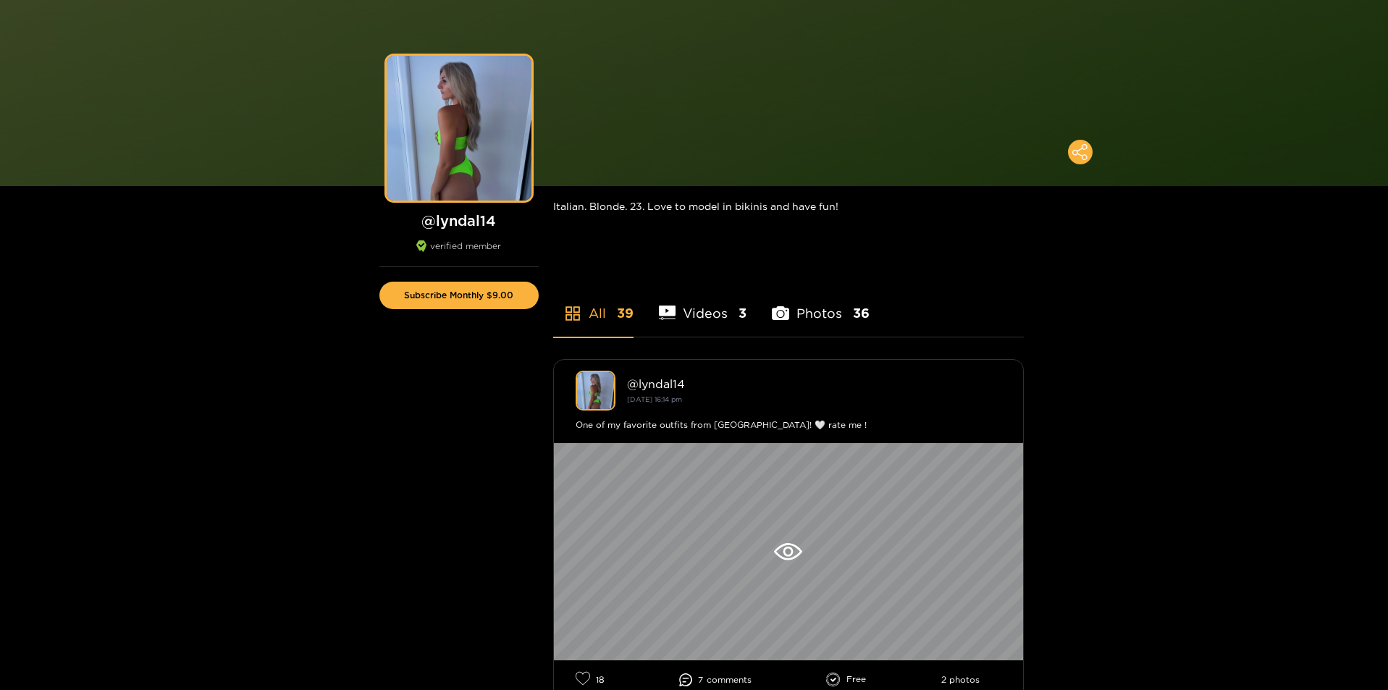
scroll to position [96, 0]
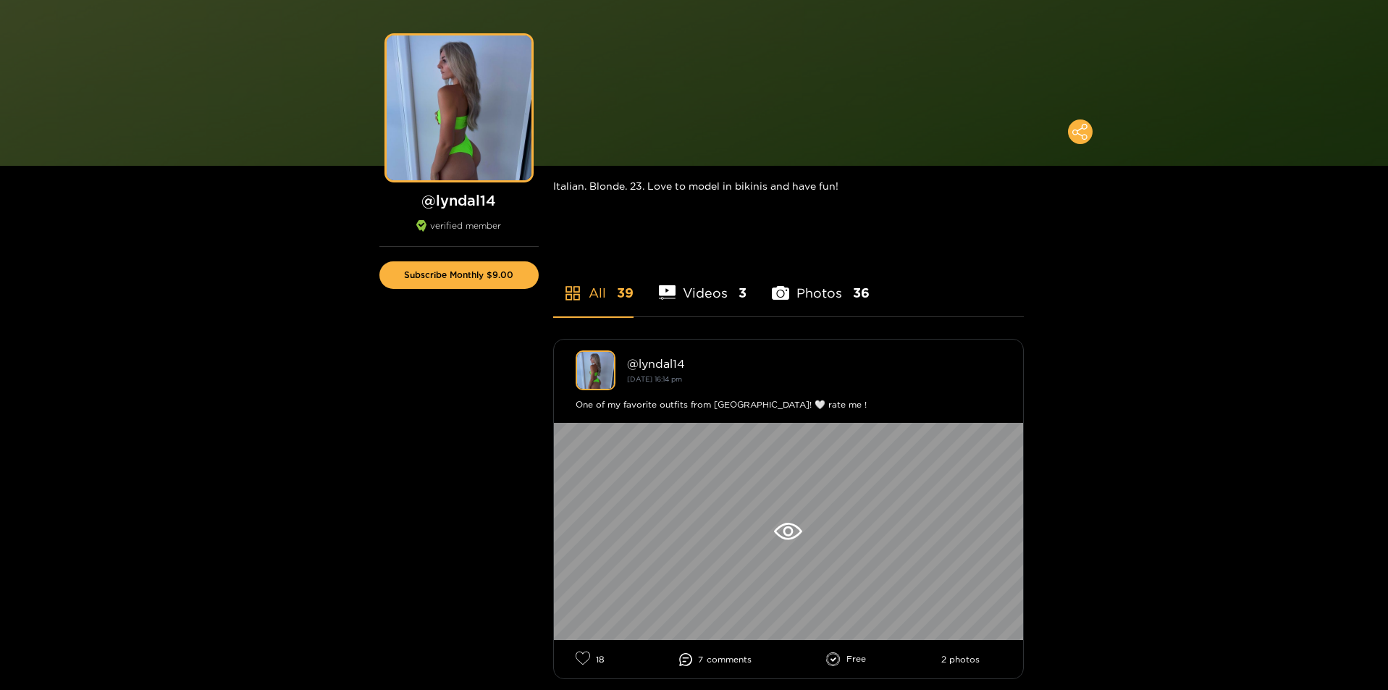
click at [842, 283] on li "Photos 36" at bounding box center [821, 283] width 98 height 65
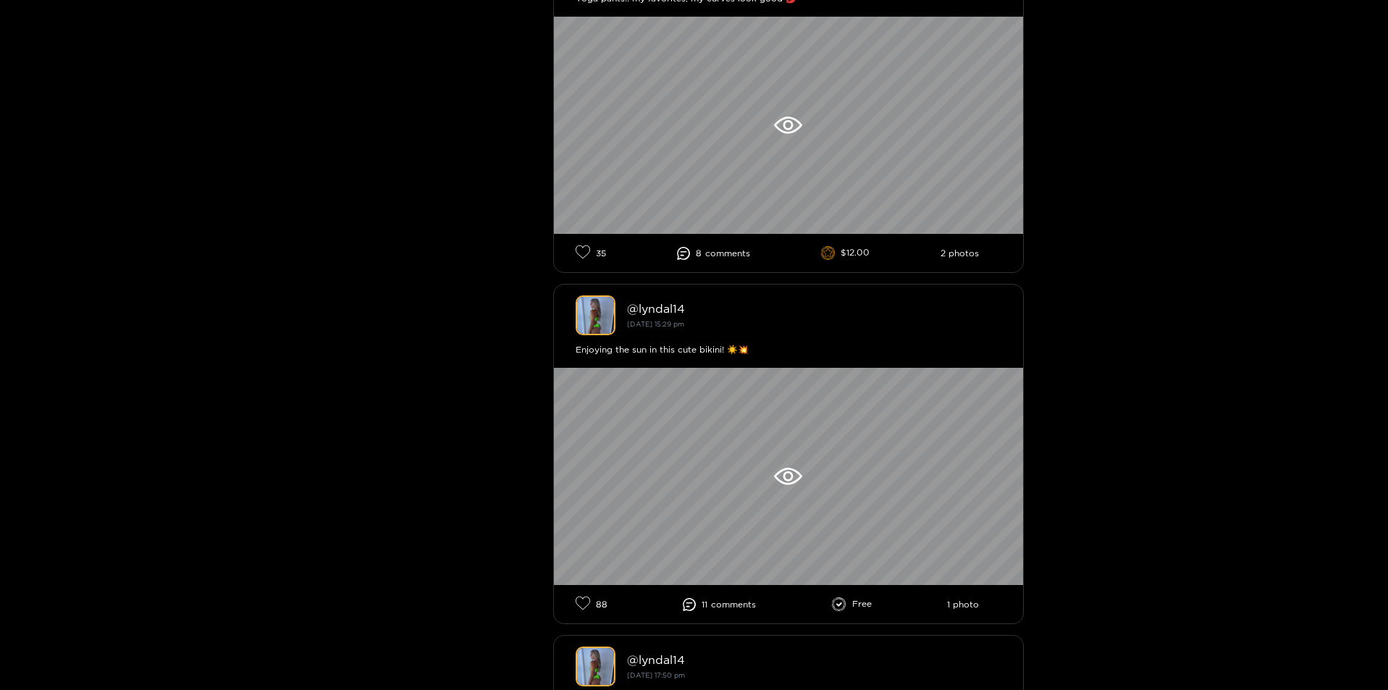
scroll to position [4585, 0]
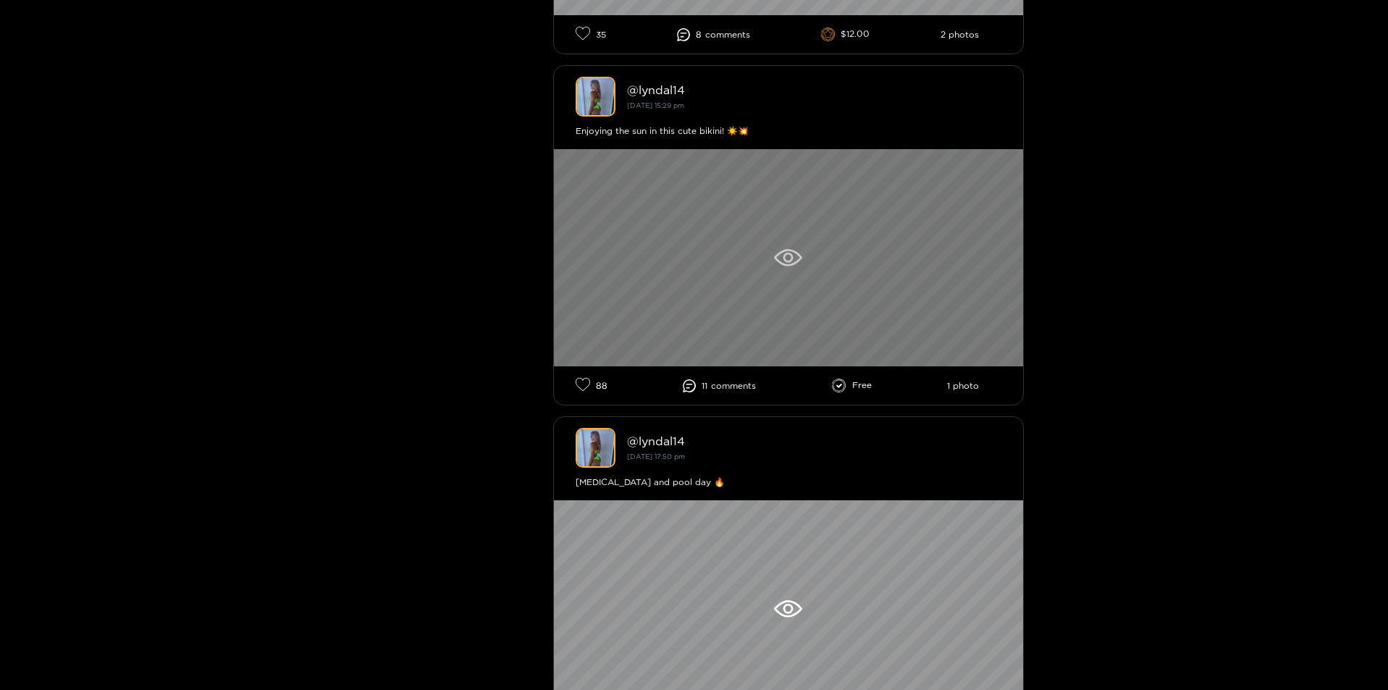
click at [703, 309] on div at bounding box center [788, 257] width 469 height 217
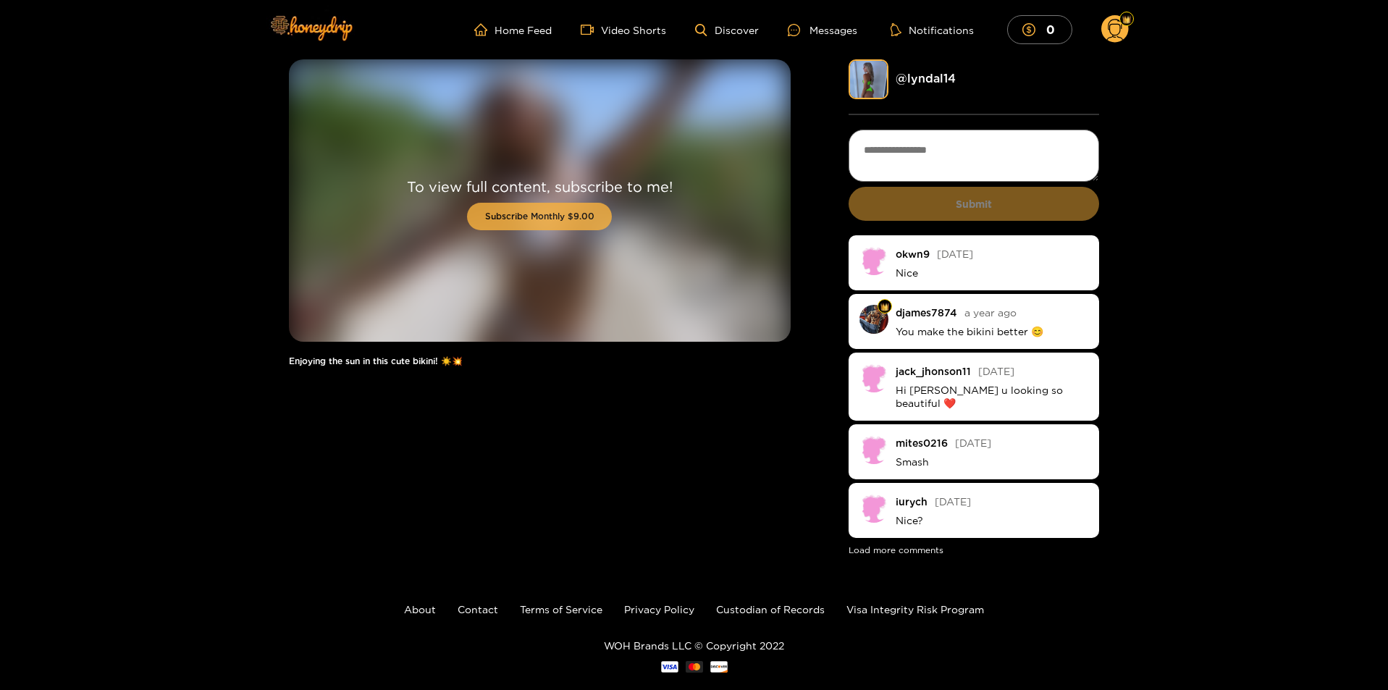
click at [590, 230] on button "Subscribe Monthly $9.00" at bounding box center [539, 217] width 145 height 28
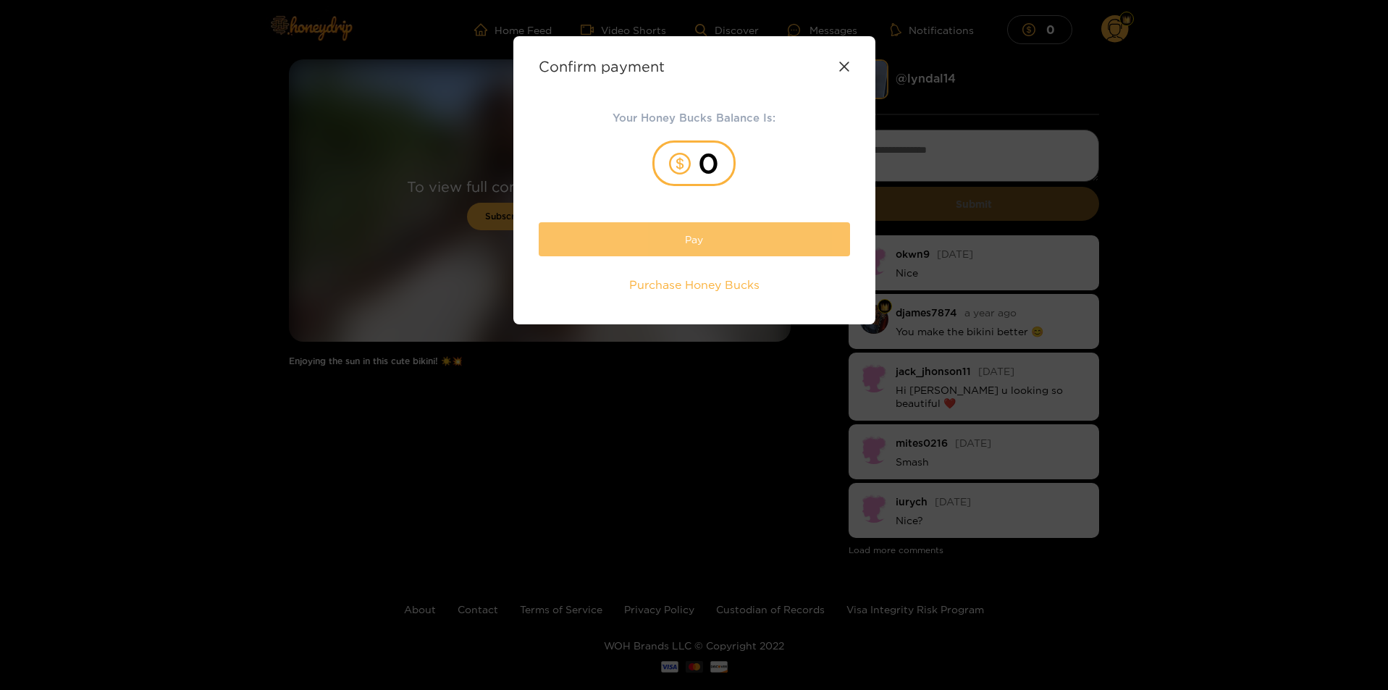
click at [705, 248] on button "Pay" at bounding box center [694, 239] width 311 height 34
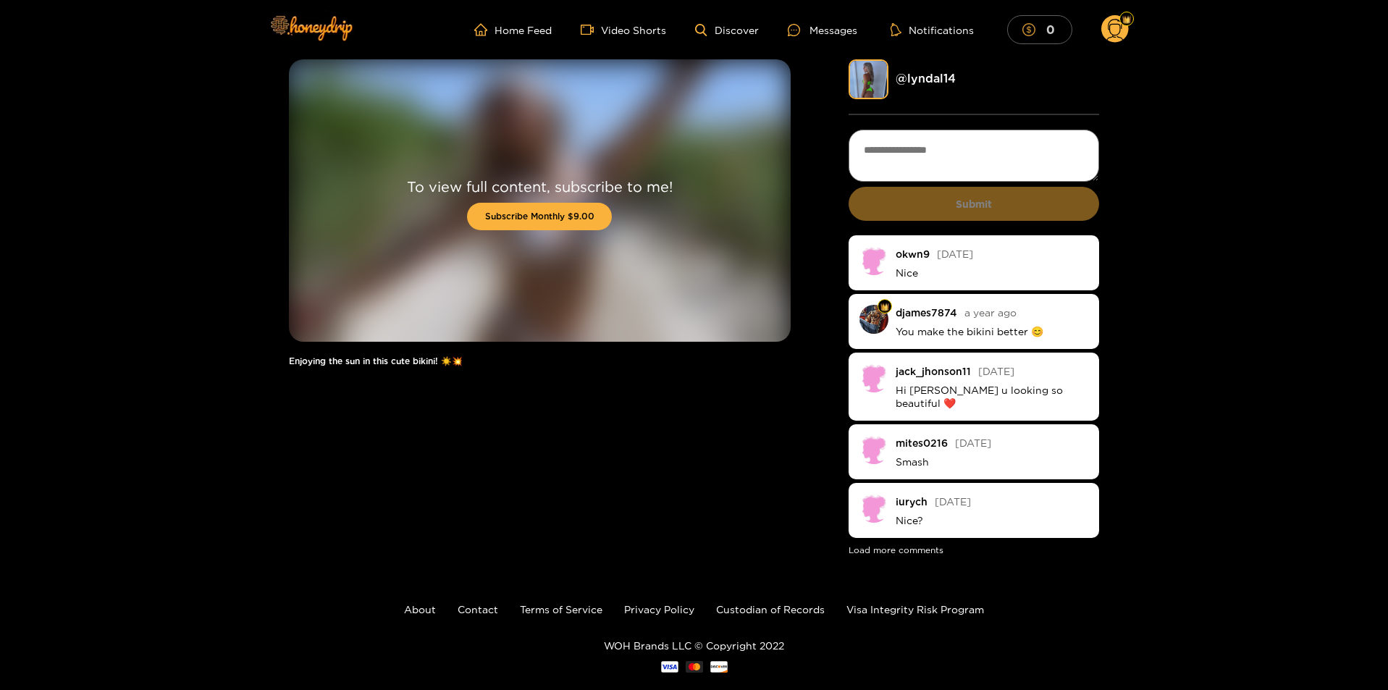
click at [1015, 25] on button "0" at bounding box center [1039, 29] width 65 height 28
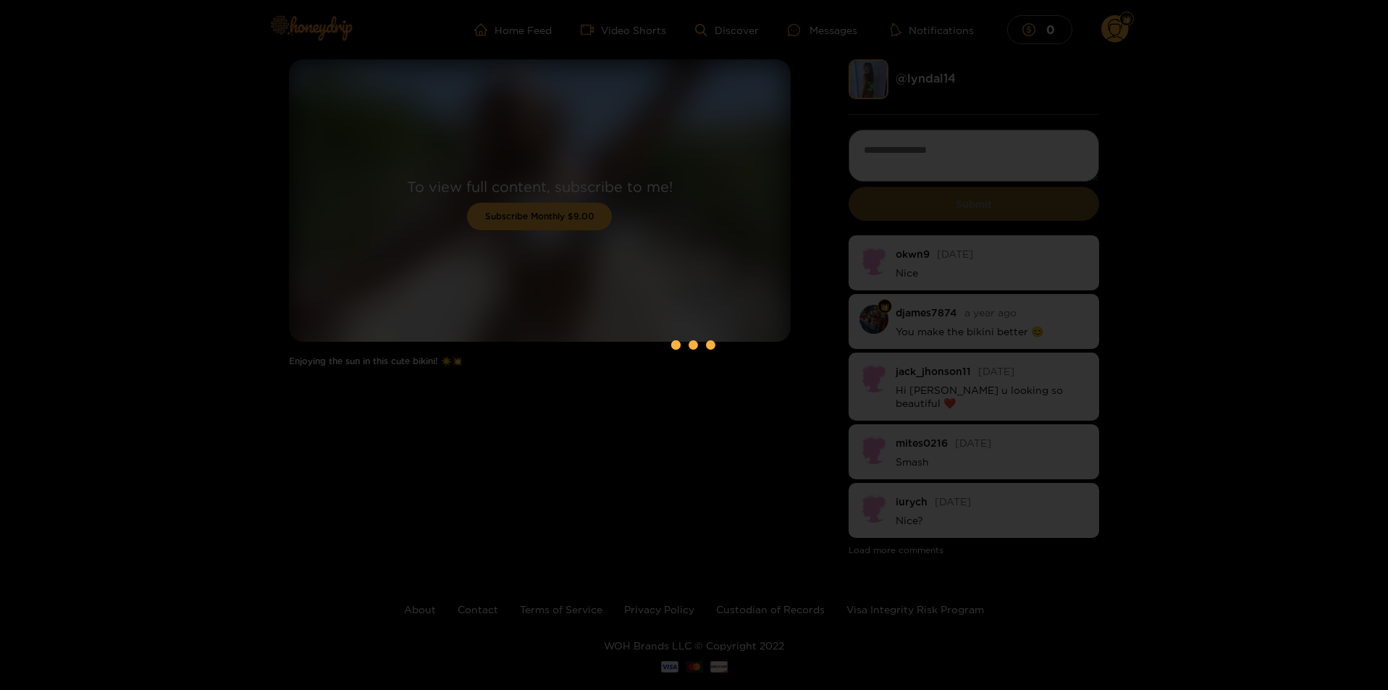
scroll to position [13, 0]
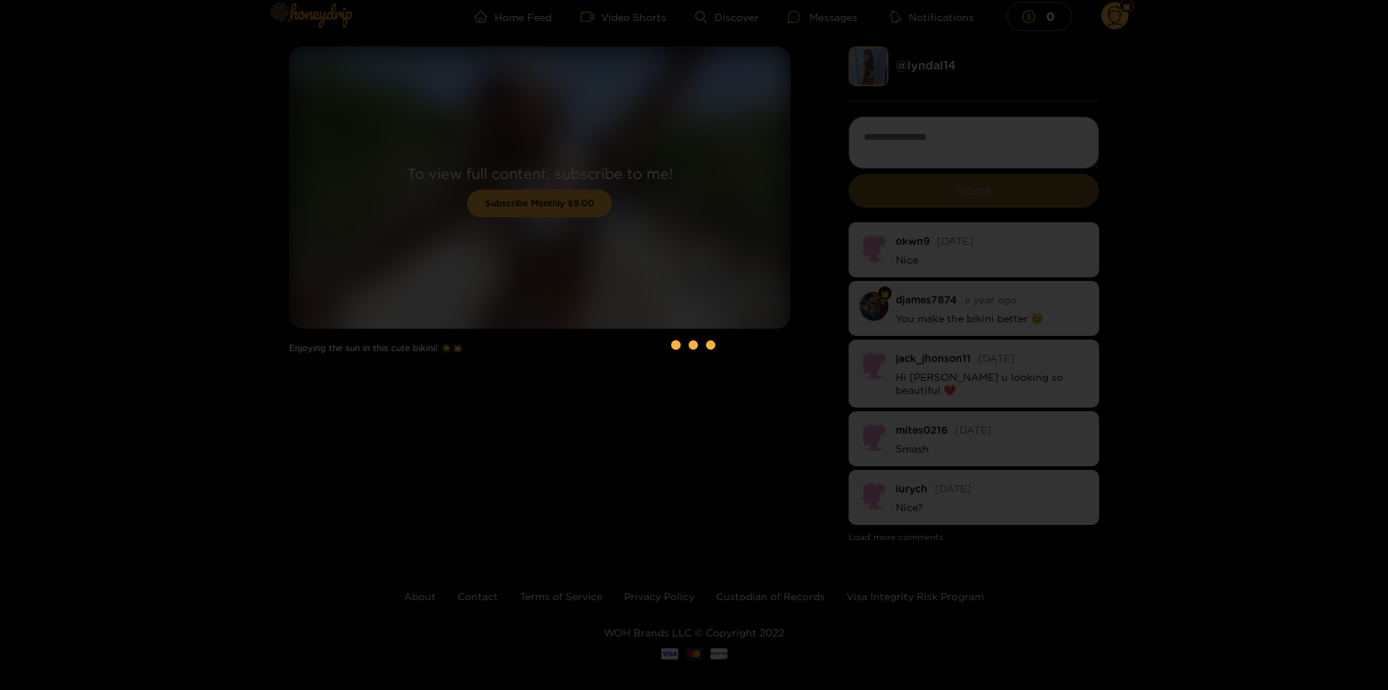
drag, startPoint x: 160, startPoint y: 203, endPoint x: 130, endPoint y: 187, distance: 33.7
